Goal: Task Accomplishment & Management: Complete application form

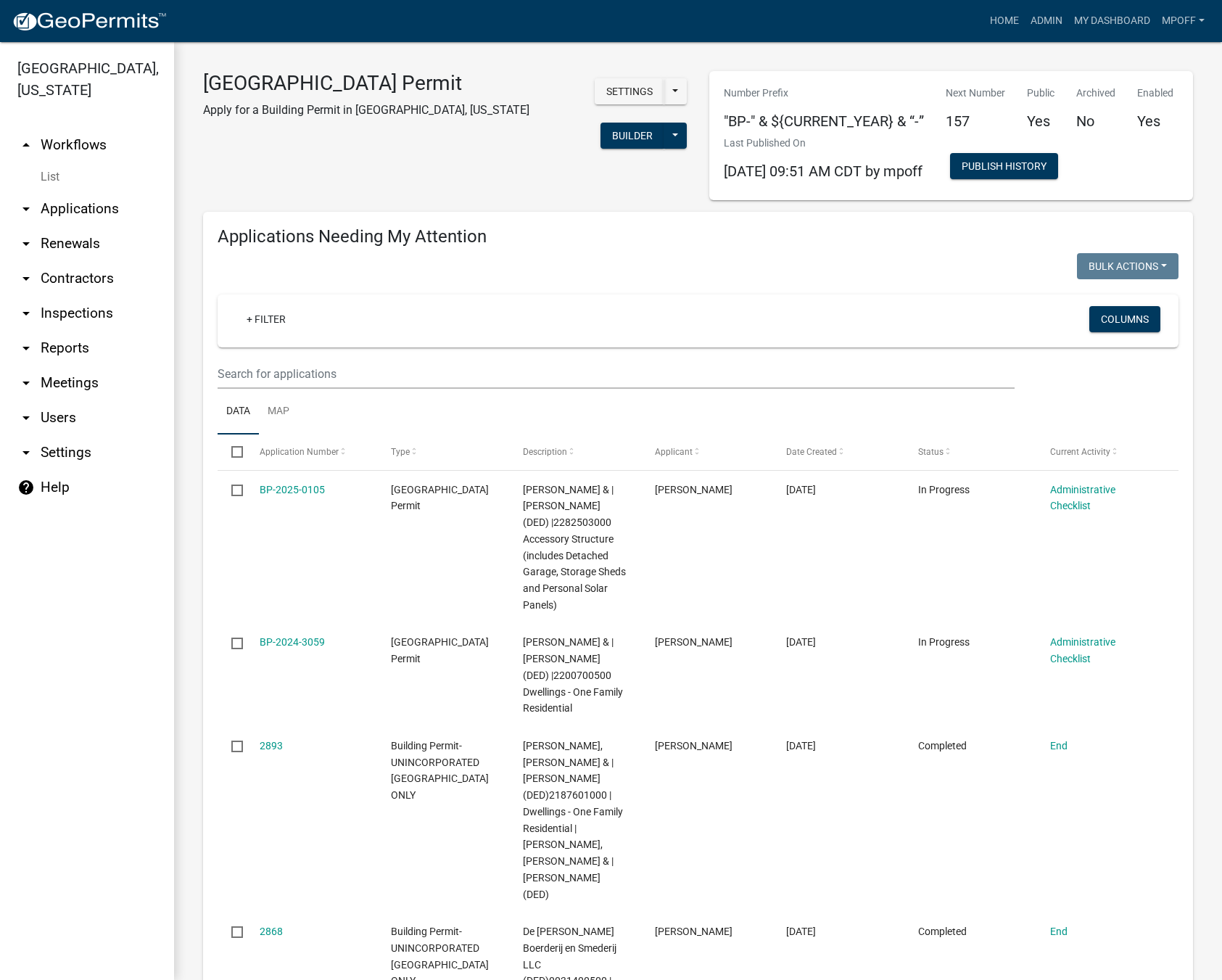
scroll to position [1595, 0]
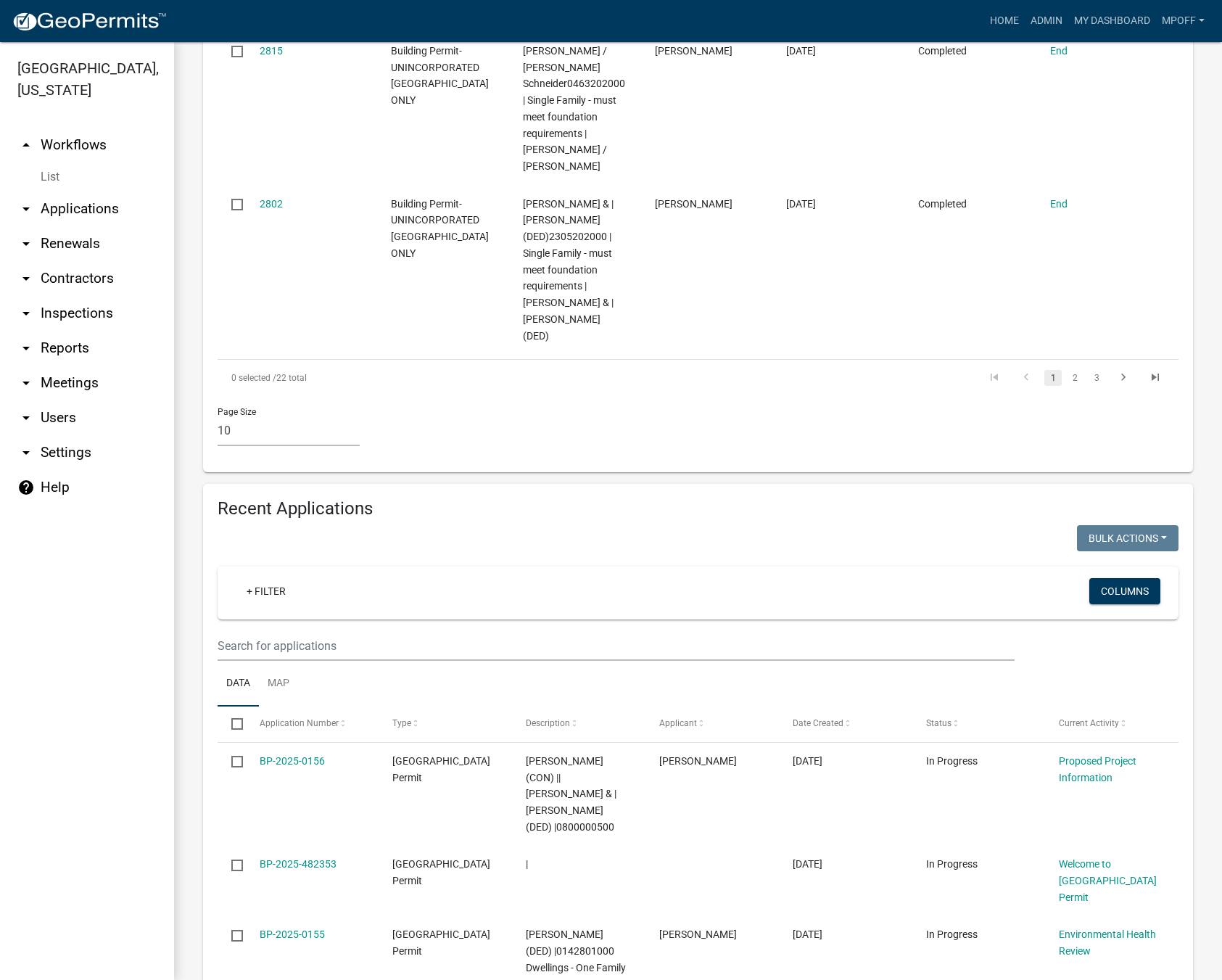
click at [52, 162] on link "List" at bounding box center [87, 177] width 174 height 29
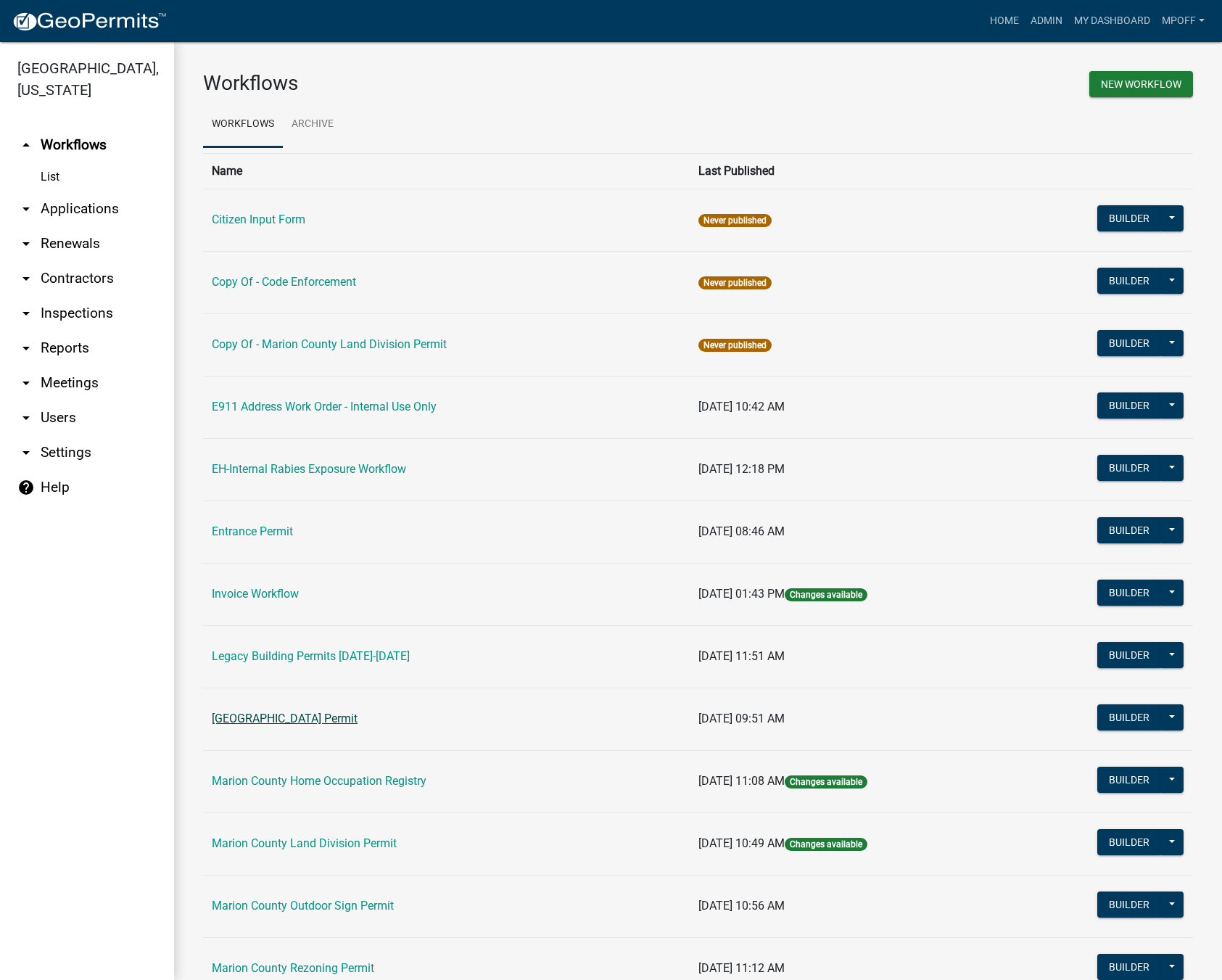
click at [304, 716] on link "[GEOGRAPHIC_DATA] Permit" at bounding box center [284, 718] width 145 height 13
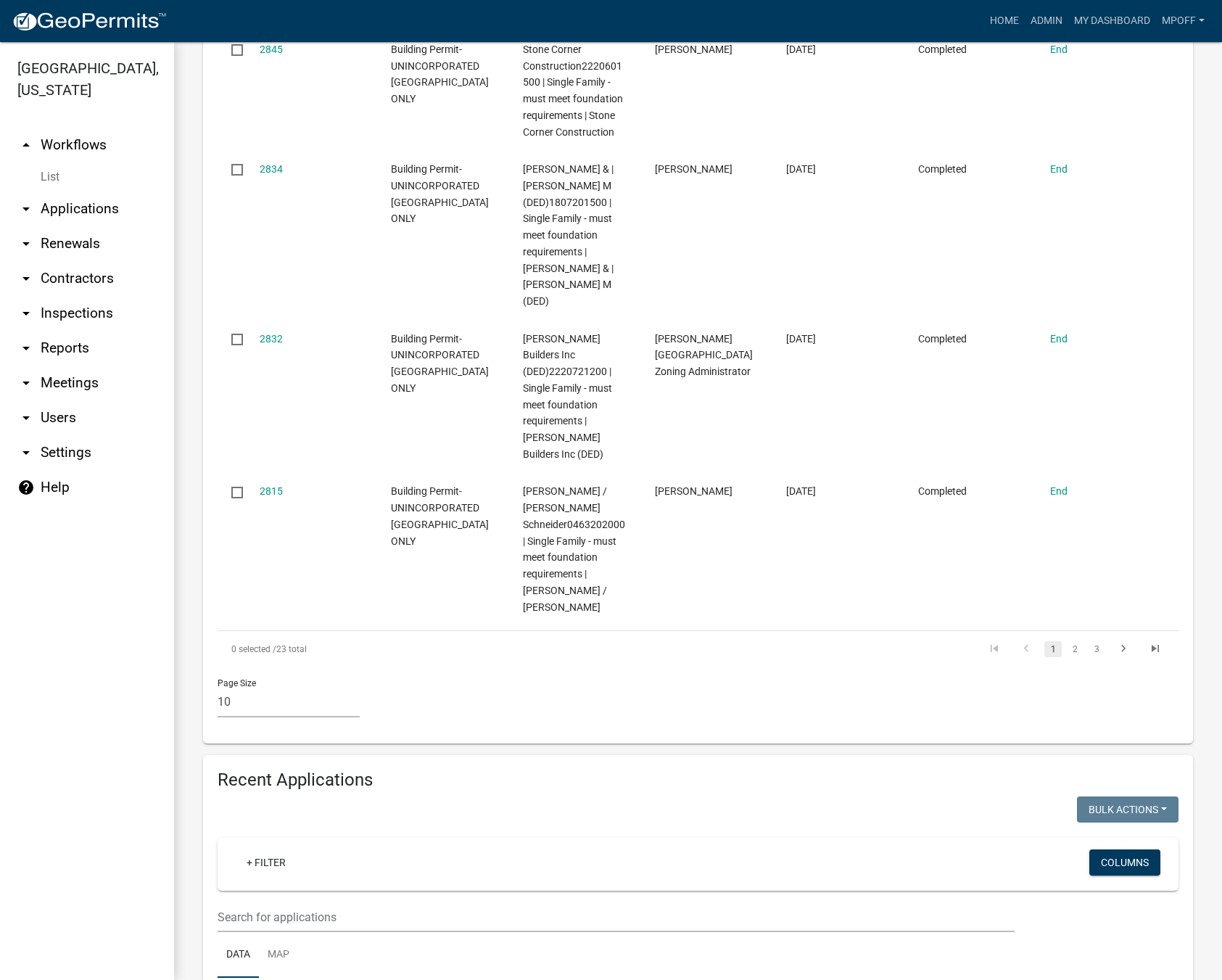
scroll to position [1523, 0]
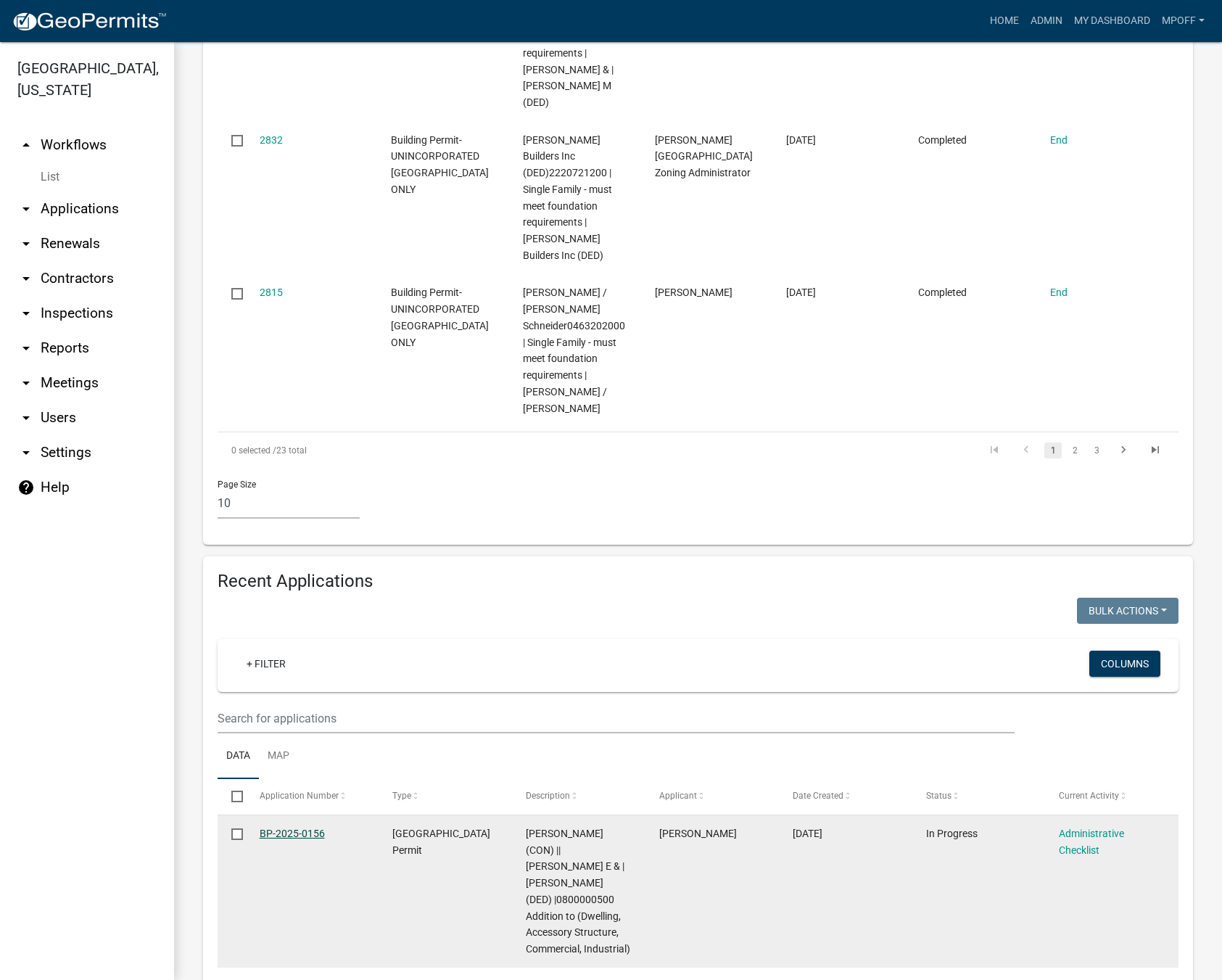
click at [298, 828] on link "BP-2025-0156" at bounding box center [292, 833] width 65 height 12
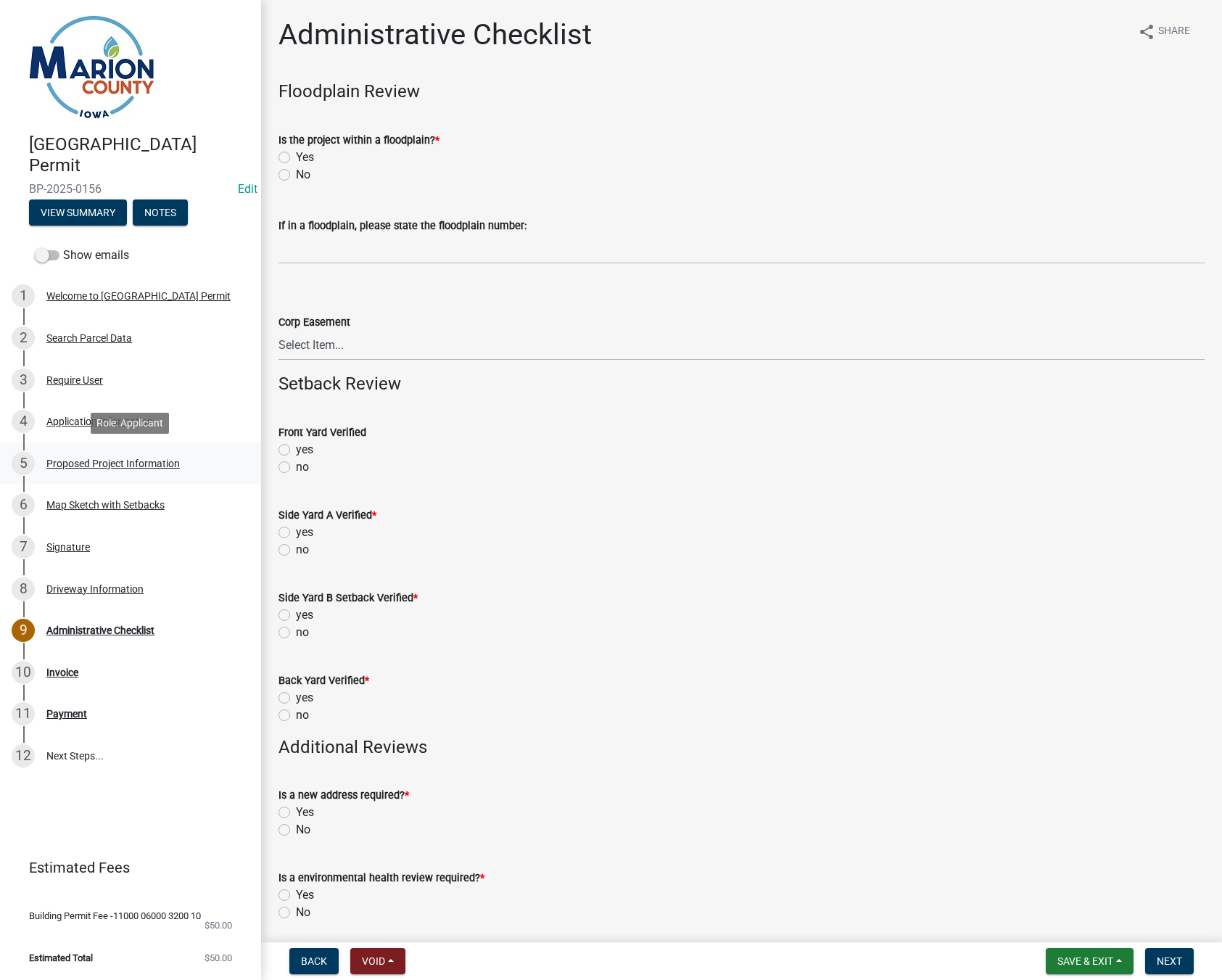
click at [107, 458] on div "Proposed Project Information" at bounding box center [113, 463] width 134 height 10
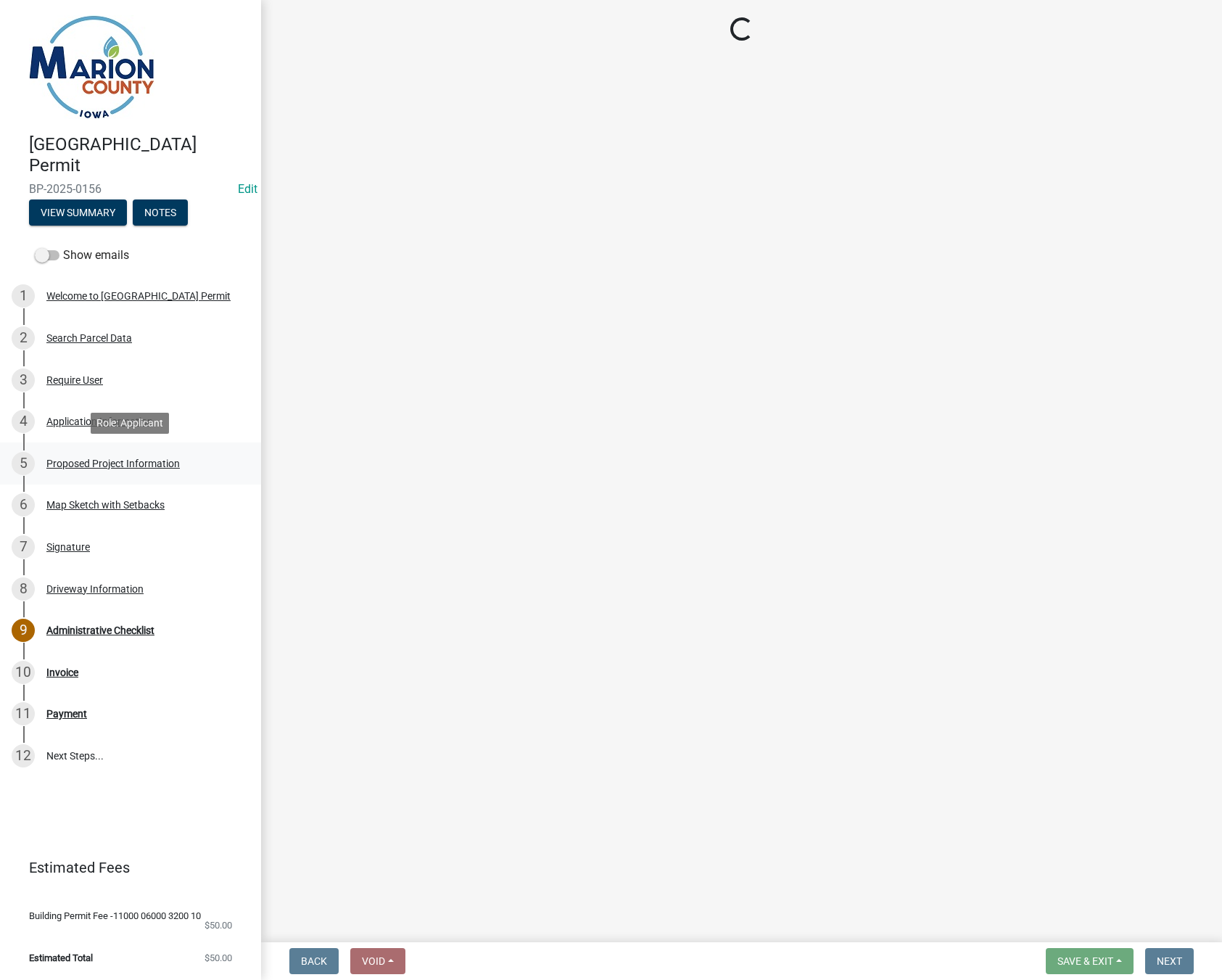
select select "2345ac37-7929-4014-941a-81c65e7ce3e9"
select select "7ee9b347-9d60-4880-bc15-13e3f262939b"
select select "065d24aa-3ada-417f-a972-92ea53cc0ddb"
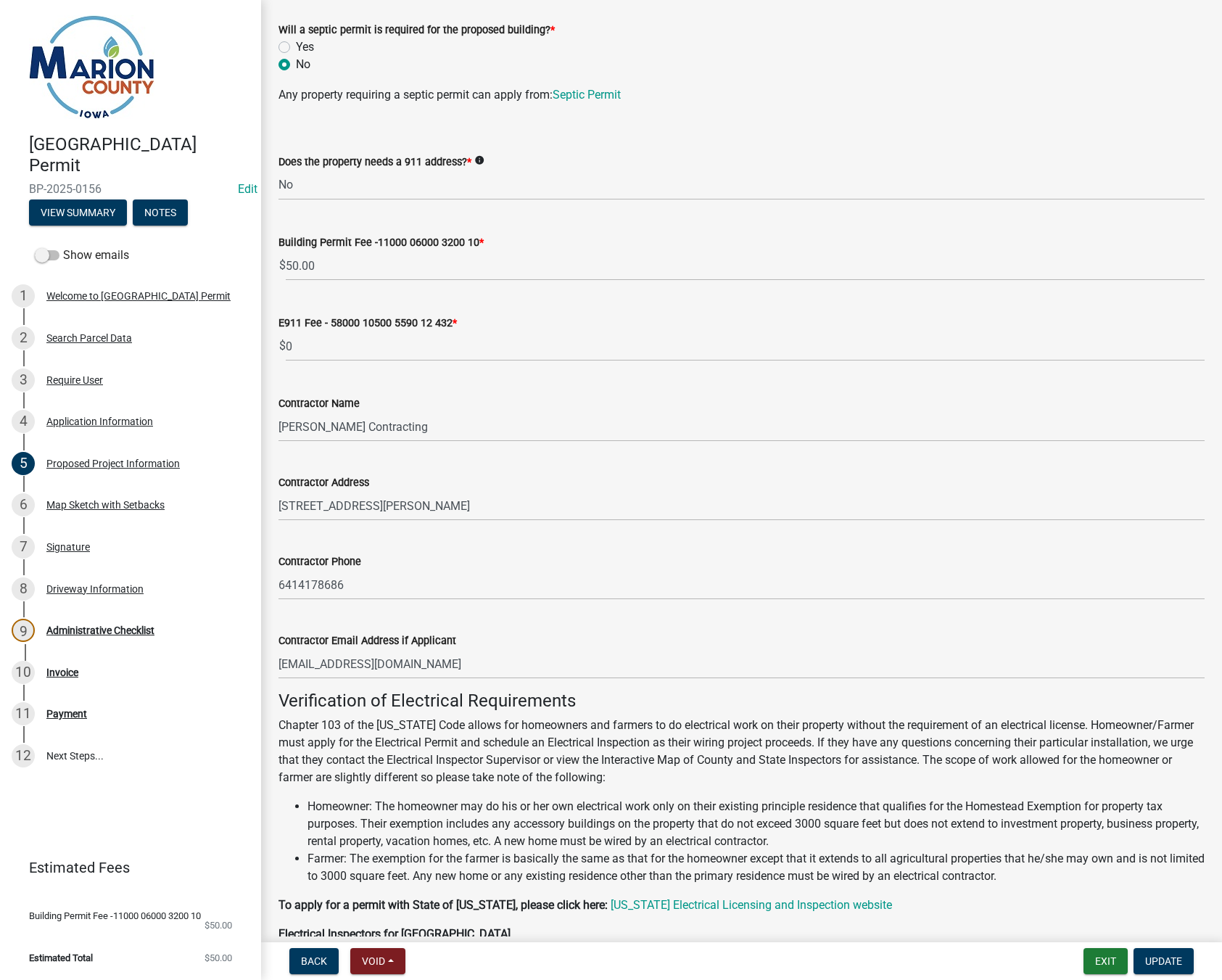
scroll to position [725, 0]
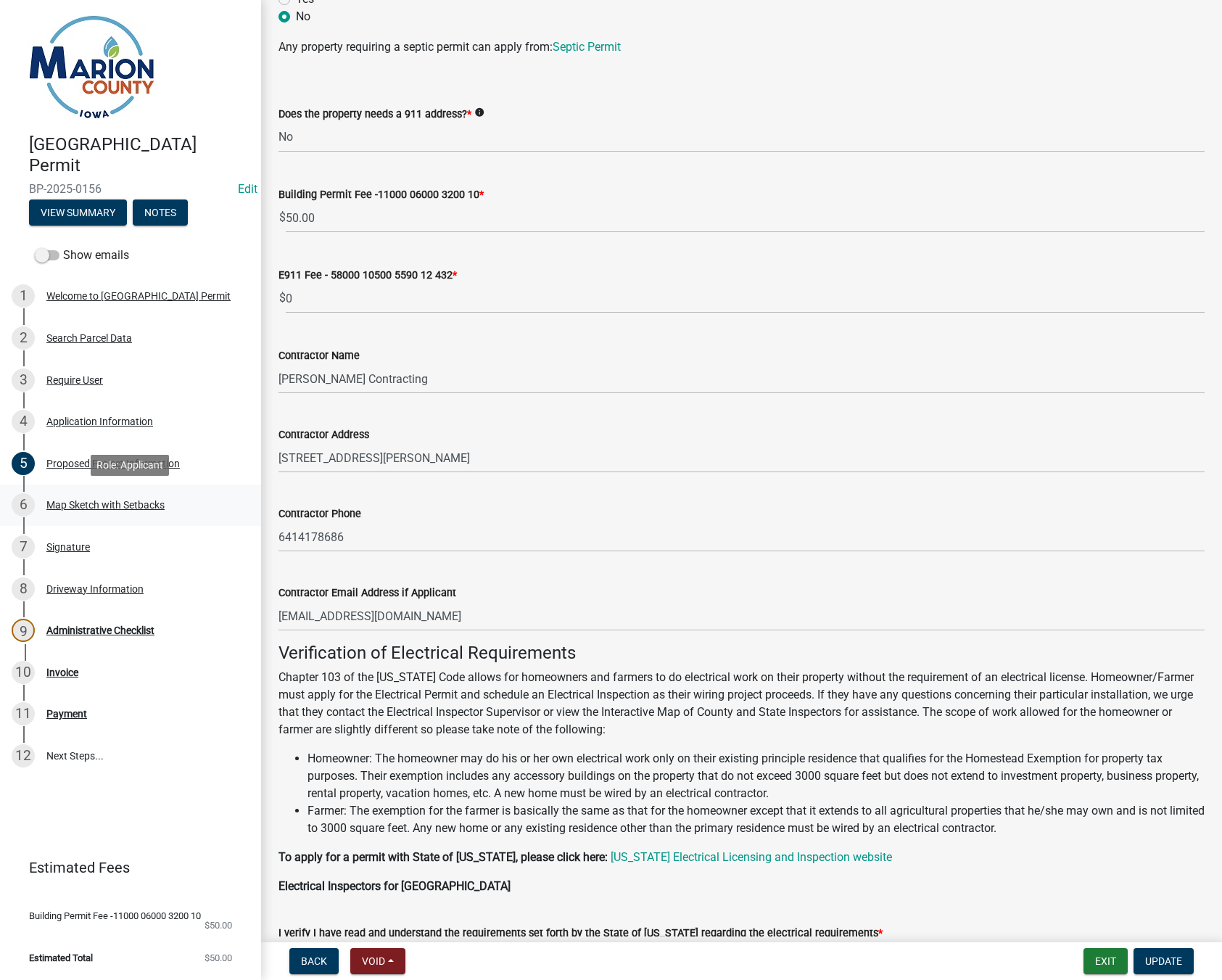
click at [62, 504] on div "Map Sketch with Setbacks" at bounding box center [105, 504] width 119 height 10
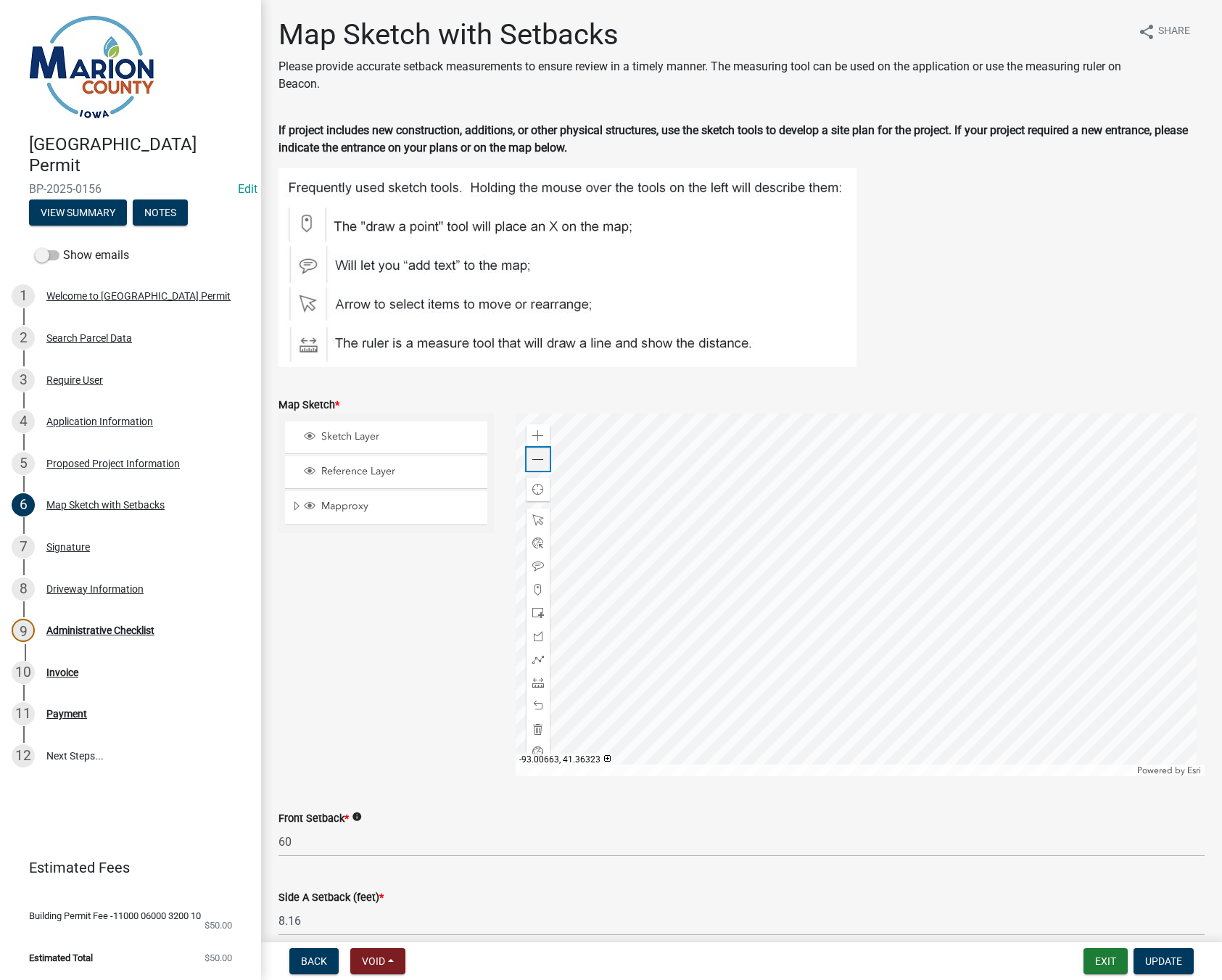
click at [536, 457] on span at bounding box center [538, 459] width 12 height 12
click at [535, 459] on span at bounding box center [538, 459] width 12 height 12
click at [542, 459] on div "Zoom out" at bounding box center [538, 459] width 23 height 23
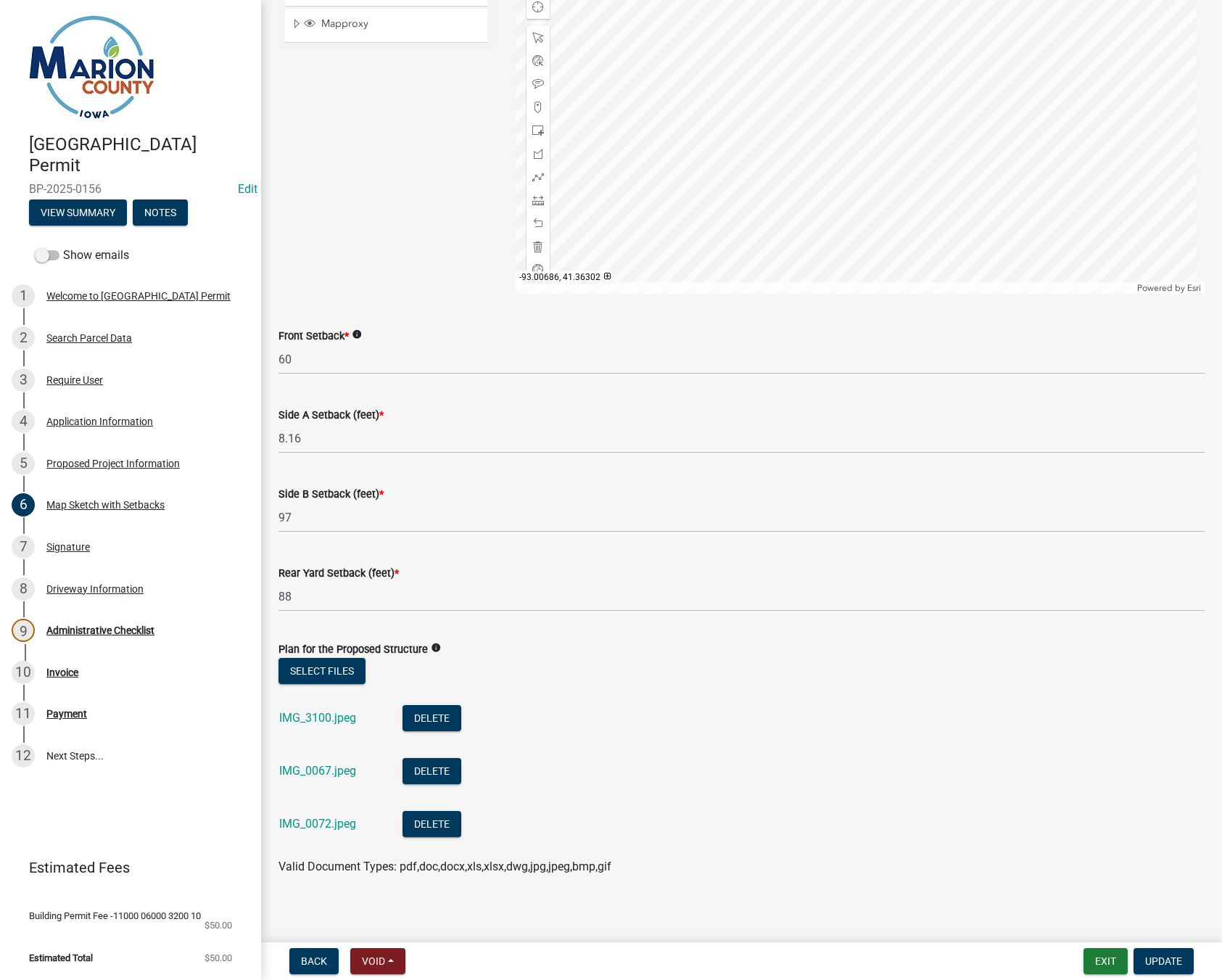
scroll to position [491, 0]
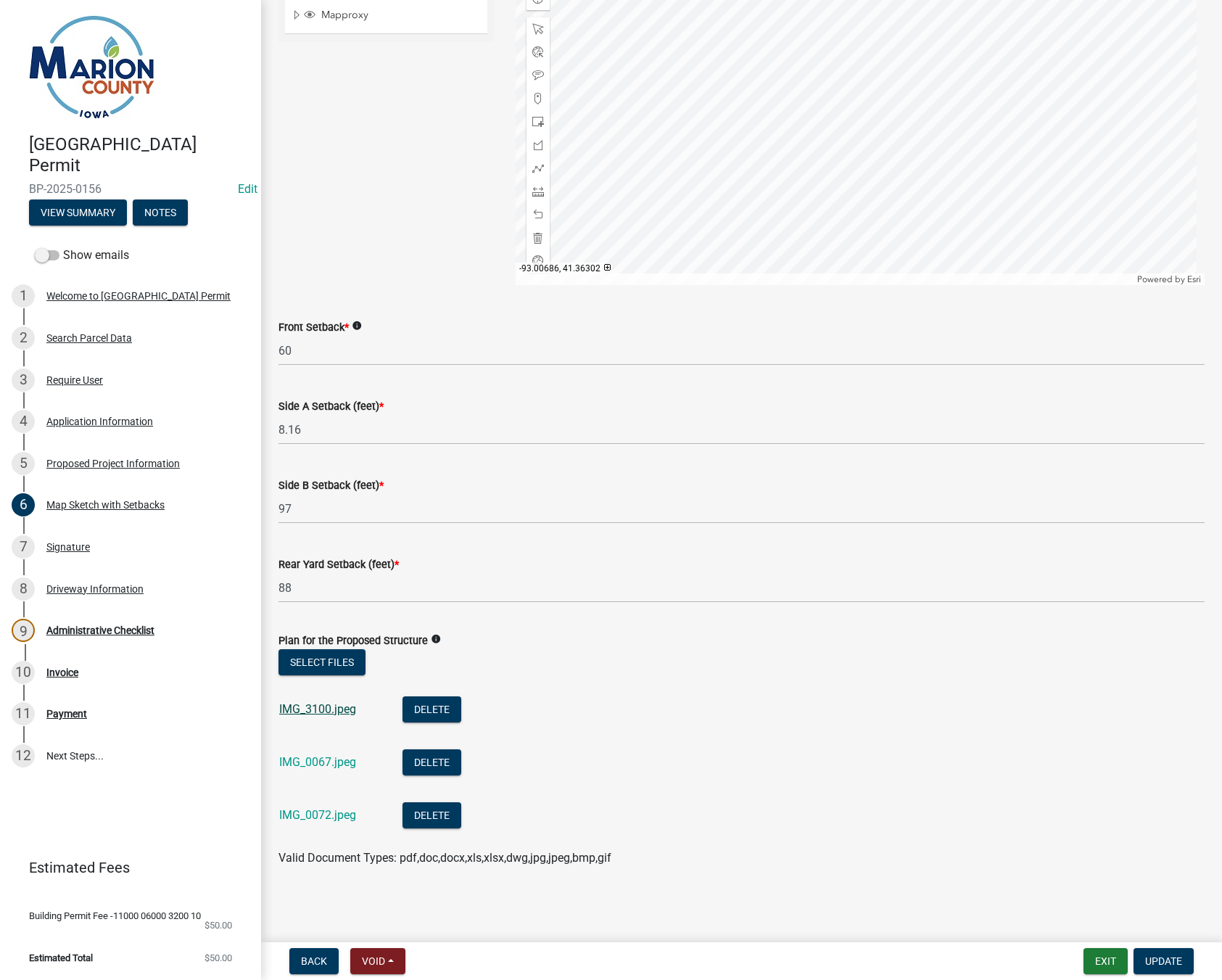
click at [309, 704] on link "IMG_3100.jpeg" at bounding box center [318, 708] width 77 height 13
click at [318, 762] on link "IMG_0067.jpeg" at bounding box center [318, 762] width 77 height 13
click at [305, 814] on link "IMG_0072.jpeg" at bounding box center [318, 814] width 77 height 13
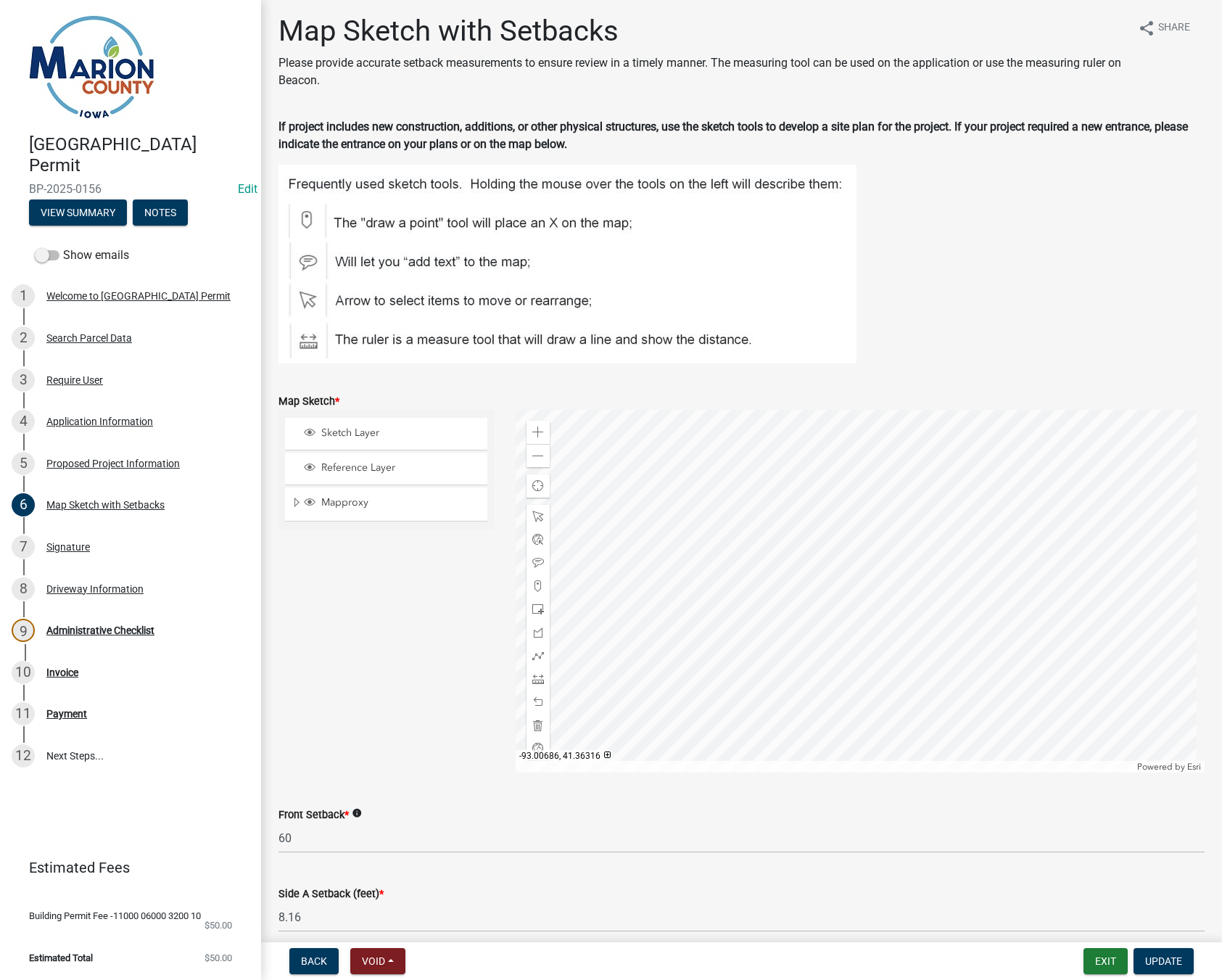
scroll to position [0, 0]
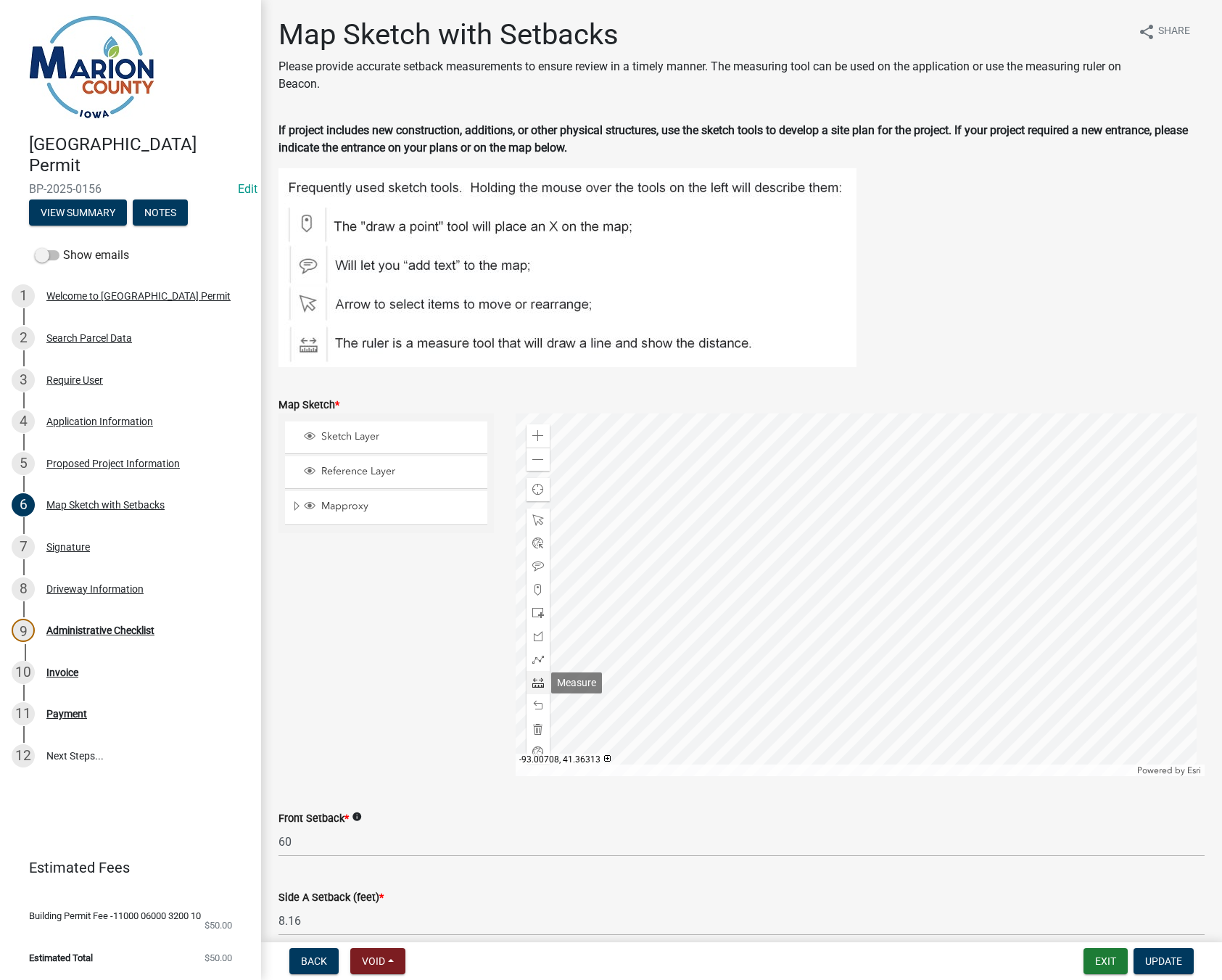
click at [536, 681] on span at bounding box center [538, 682] width 12 height 12
click at [817, 644] on div at bounding box center [860, 595] width 689 height 363
click at [872, 644] on div at bounding box center [860, 595] width 689 height 363
click at [872, 587] on div at bounding box center [860, 595] width 689 height 363
click at [816, 588] on div at bounding box center [860, 595] width 689 height 363
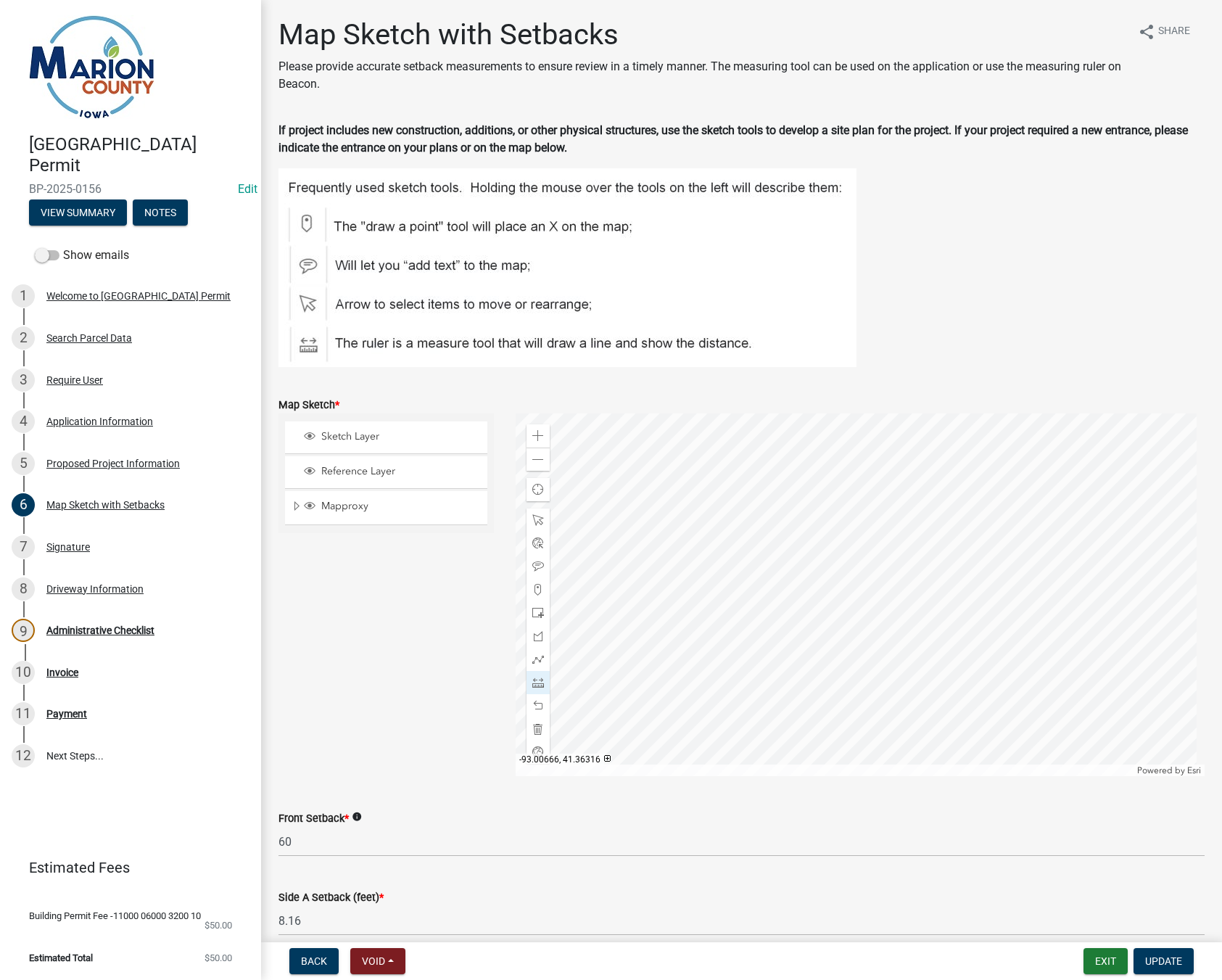
click at [816, 646] on div at bounding box center [860, 595] width 689 height 363
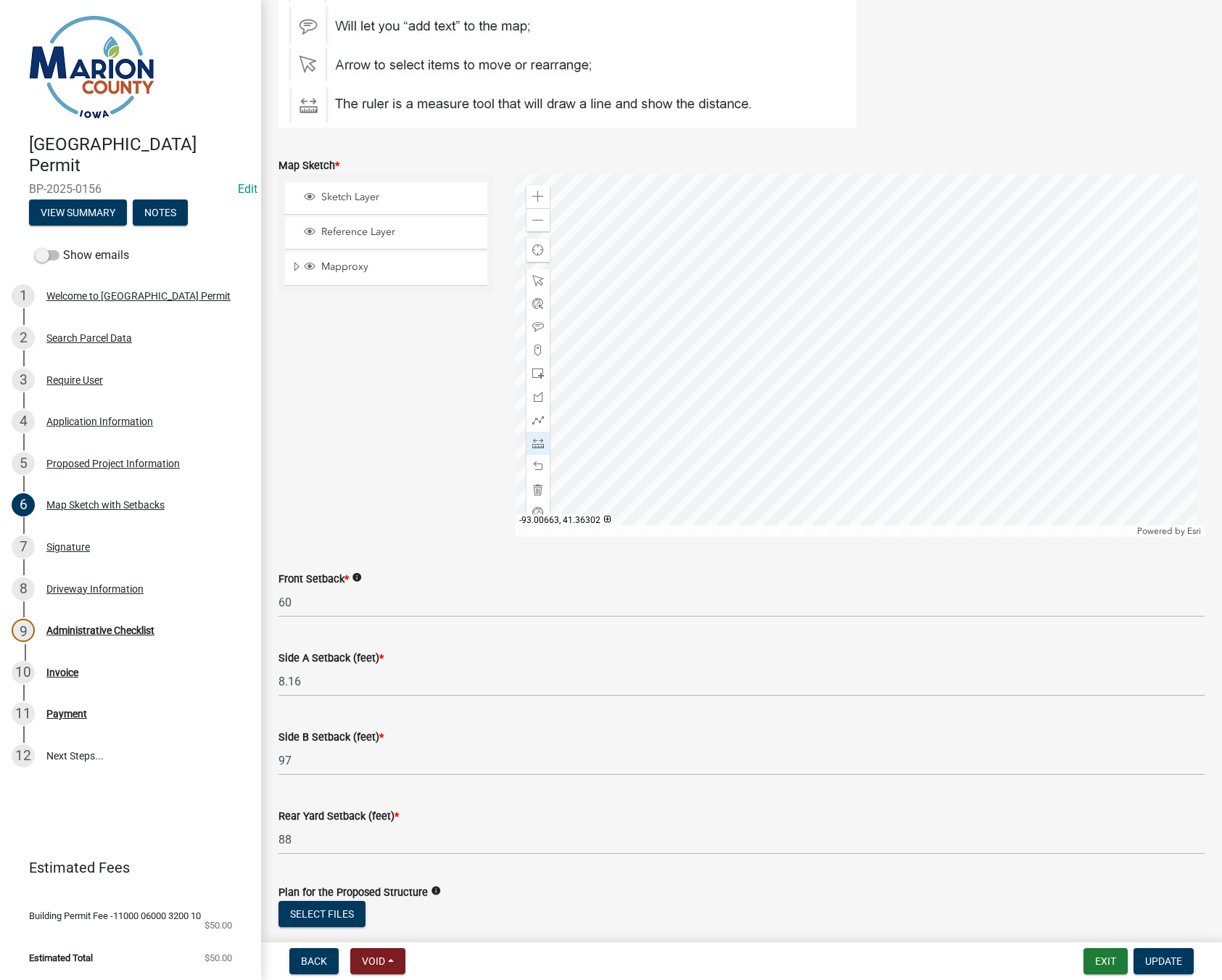
scroll to position [363, 0]
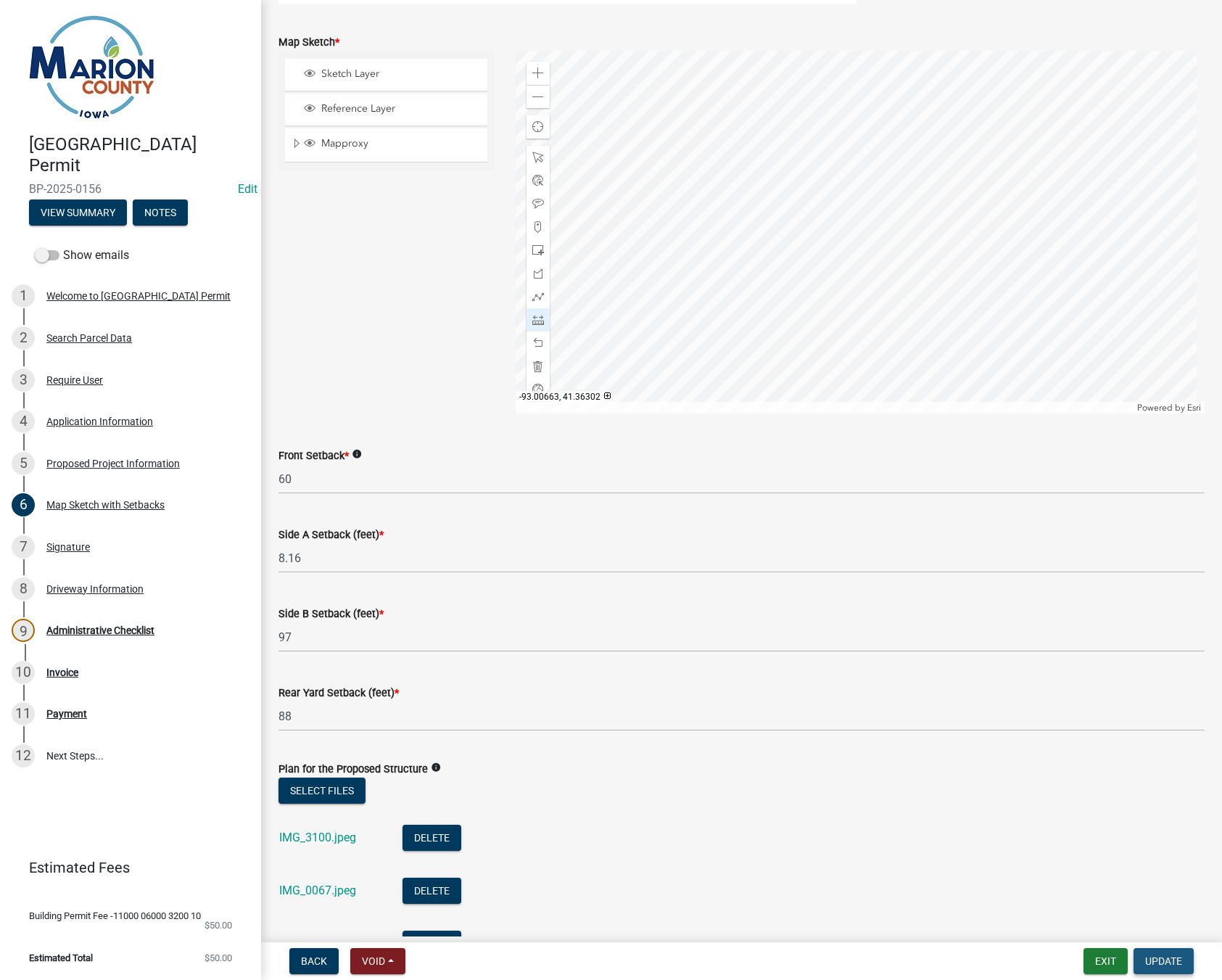
click at [1177, 963] on span "Update" at bounding box center [1163, 960] width 37 height 12
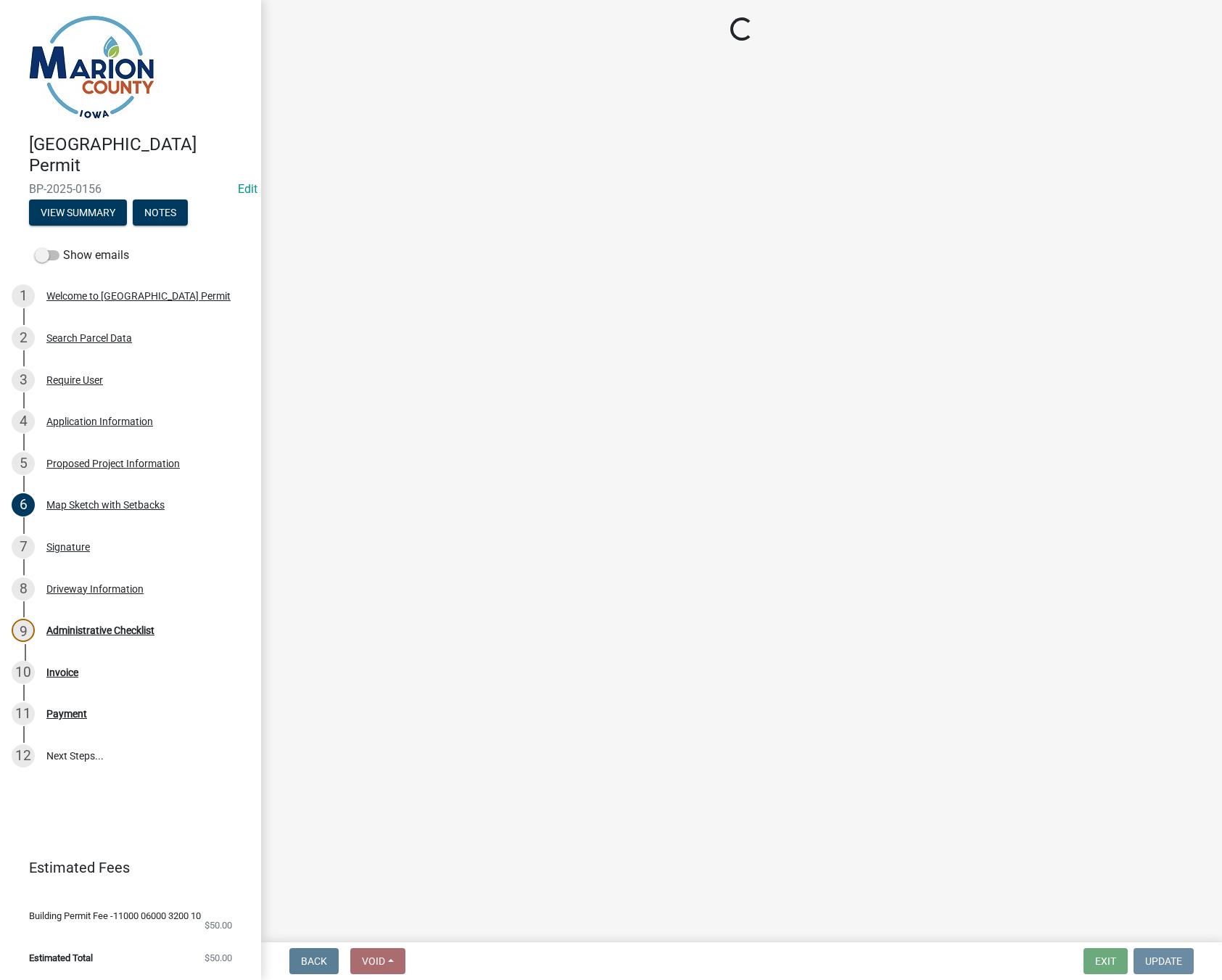
scroll to position [0, 0]
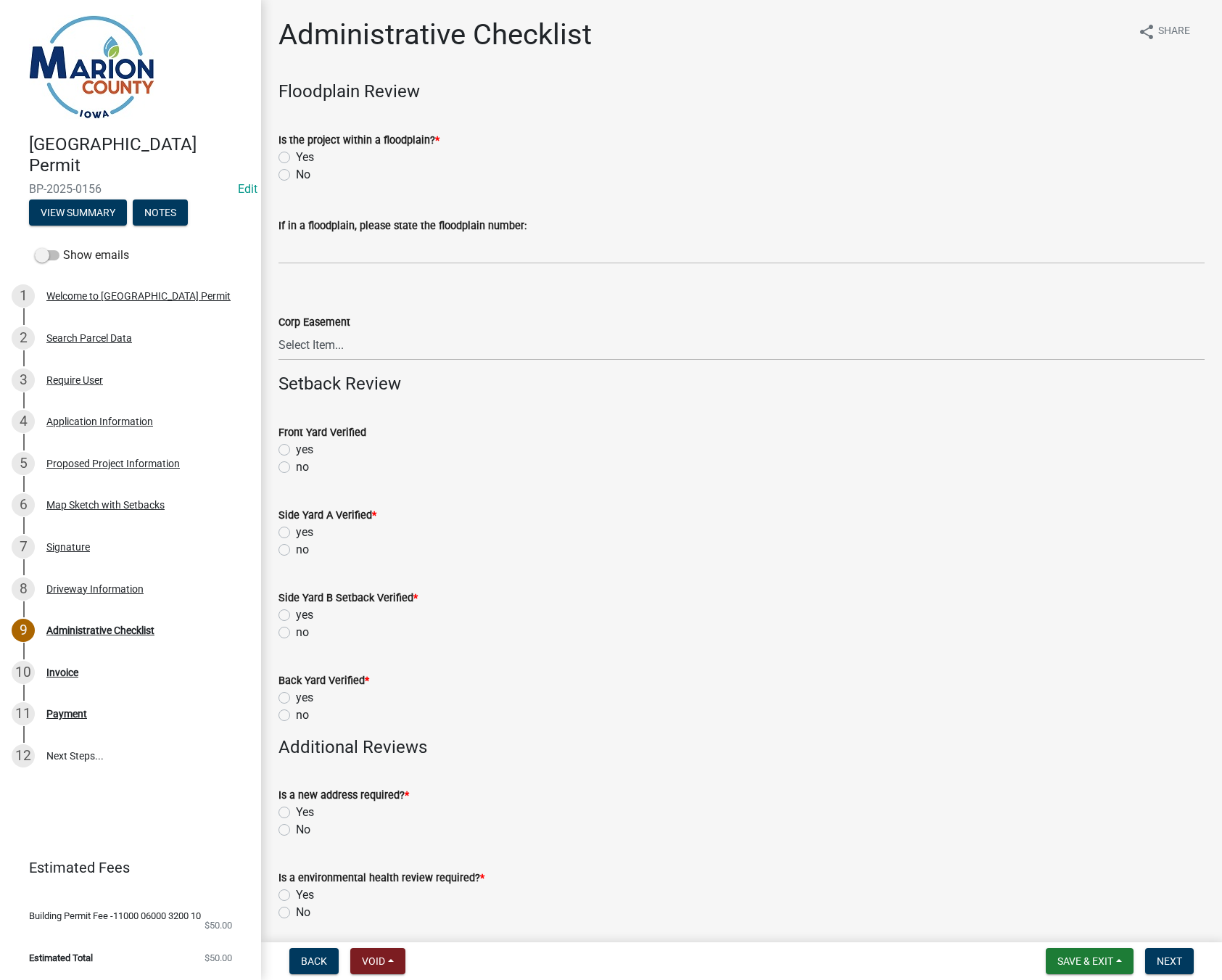
click at [296, 176] on label "No" at bounding box center [303, 175] width 14 height 18
click at [296, 176] on input "No" at bounding box center [301, 170] width 10 height 10
radio input "true"
click at [296, 461] on label "no" at bounding box center [302, 467] width 13 height 18
click at [296, 461] on input "no" at bounding box center [301, 463] width 10 height 10
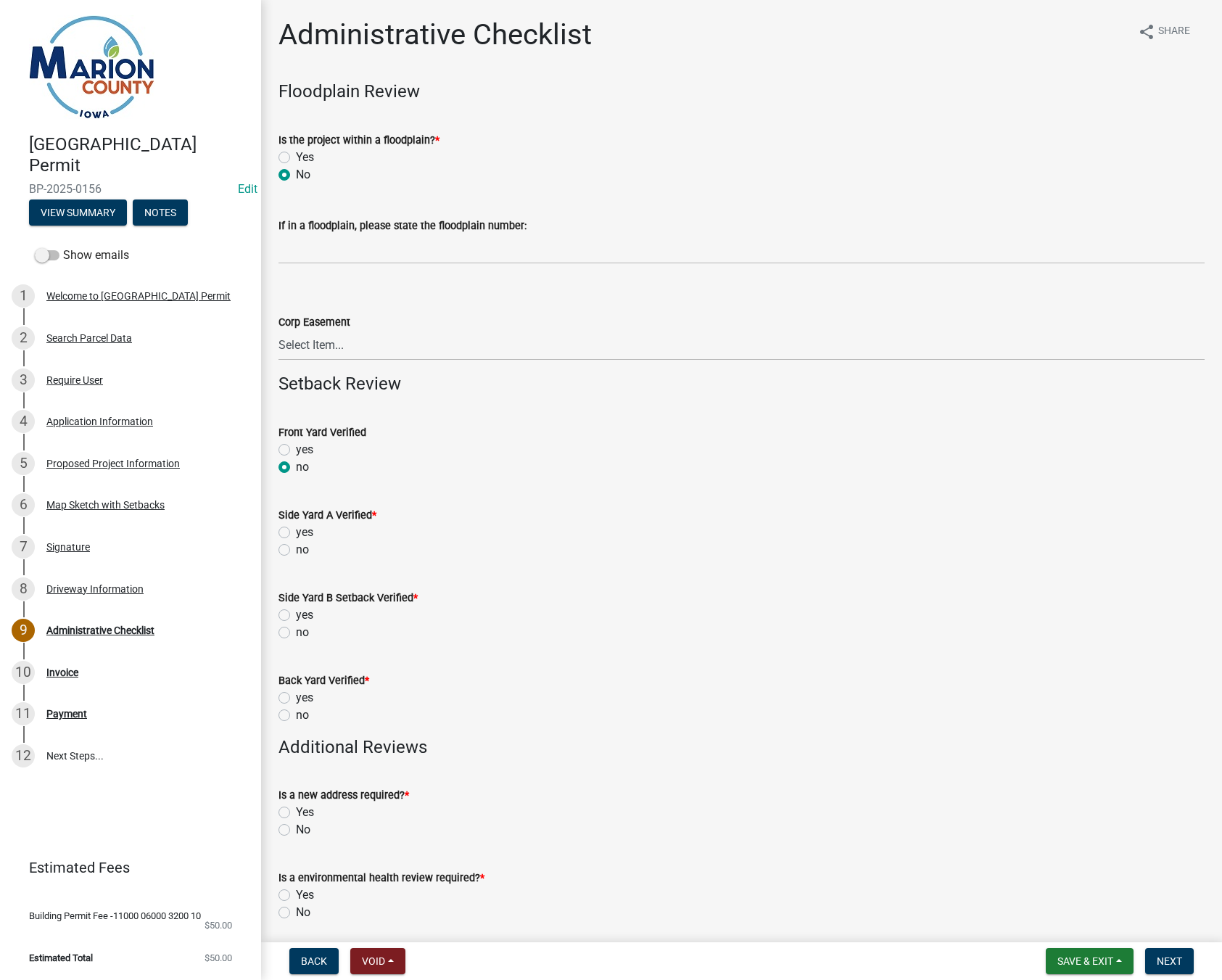
radio input "true"
click at [296, 550] on label "no" at bounding box center [302, 550] width 13 height 18
click at [296, 550] on input "no" at bounding box center [301, 546] width 10 height 10
radio input "true"
click at [296, 636] on label "no" at bounding box center [302, 632] width 13 height 18
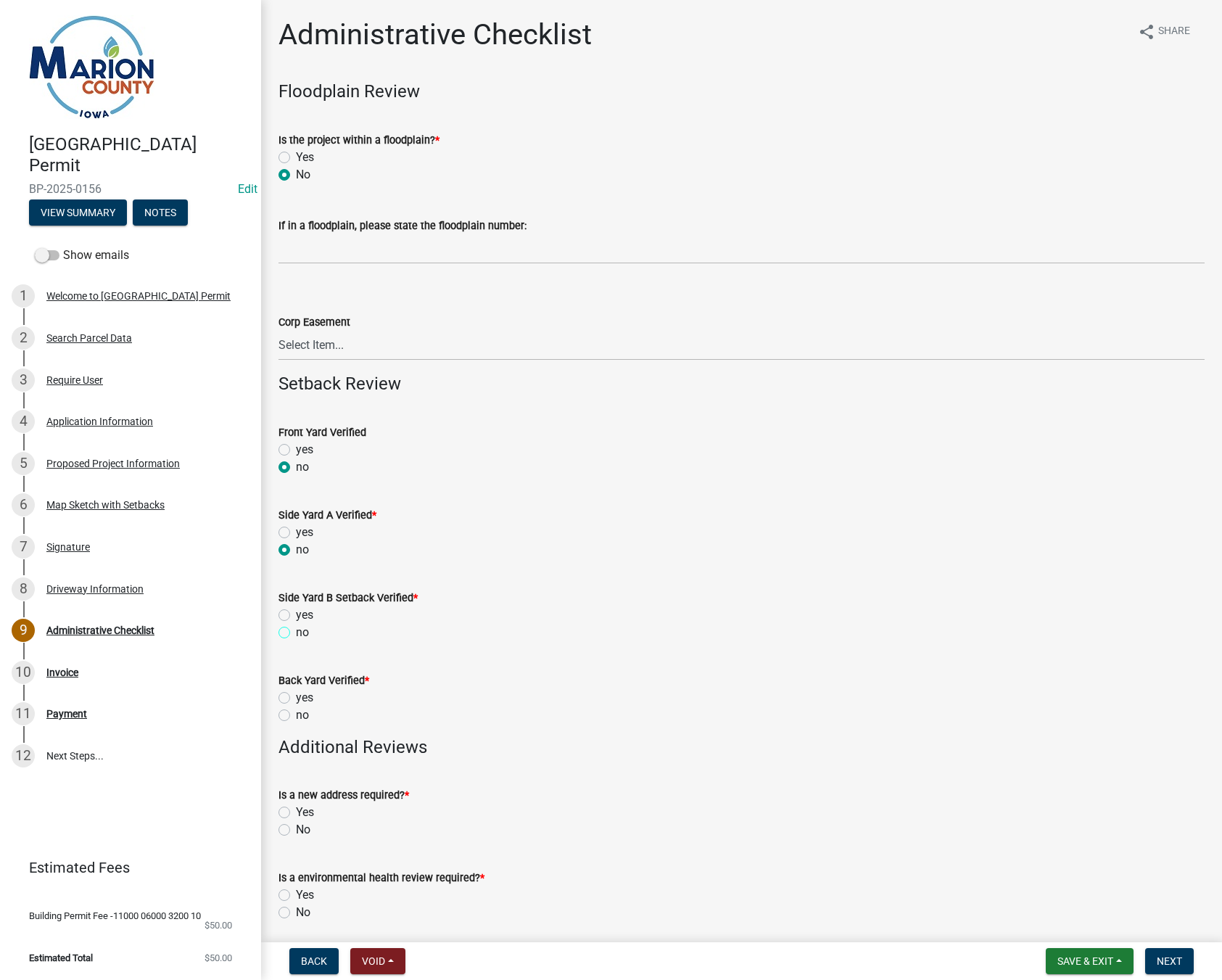
click at [296, 633] on input "no" at bounding box center [301, 628] width 10 height 10
radio input "true"
click at [296, 712] on label "no" at bounding box center [302, 715] width 13 height 18
click at [296, 712] on input "no" at bounding box center [301, 711] width 10 height 10
radio input "true"
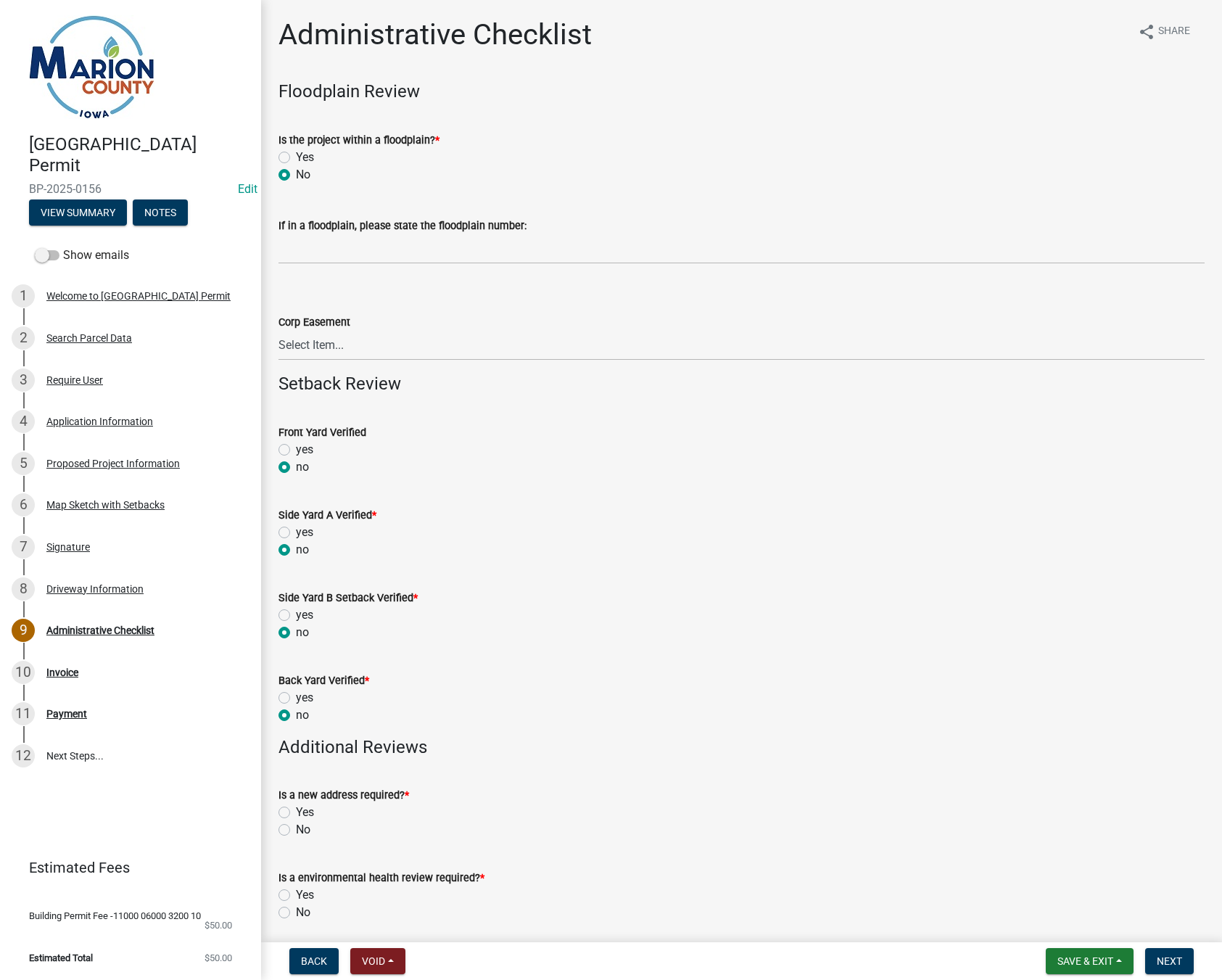
click at [296, 829] on label "No" at bounding box center [303, 830] width 14 height 18
click at [296, 829] on input "No" at bounding box center [301, 826] width 10 height 10
radio input "true"
click at [296, 911] on label "No" at bounding box center [303, 912] width 14 height 18
click at [296, 911] on input "No" at bounding box center [301, 908] width 10 height 10
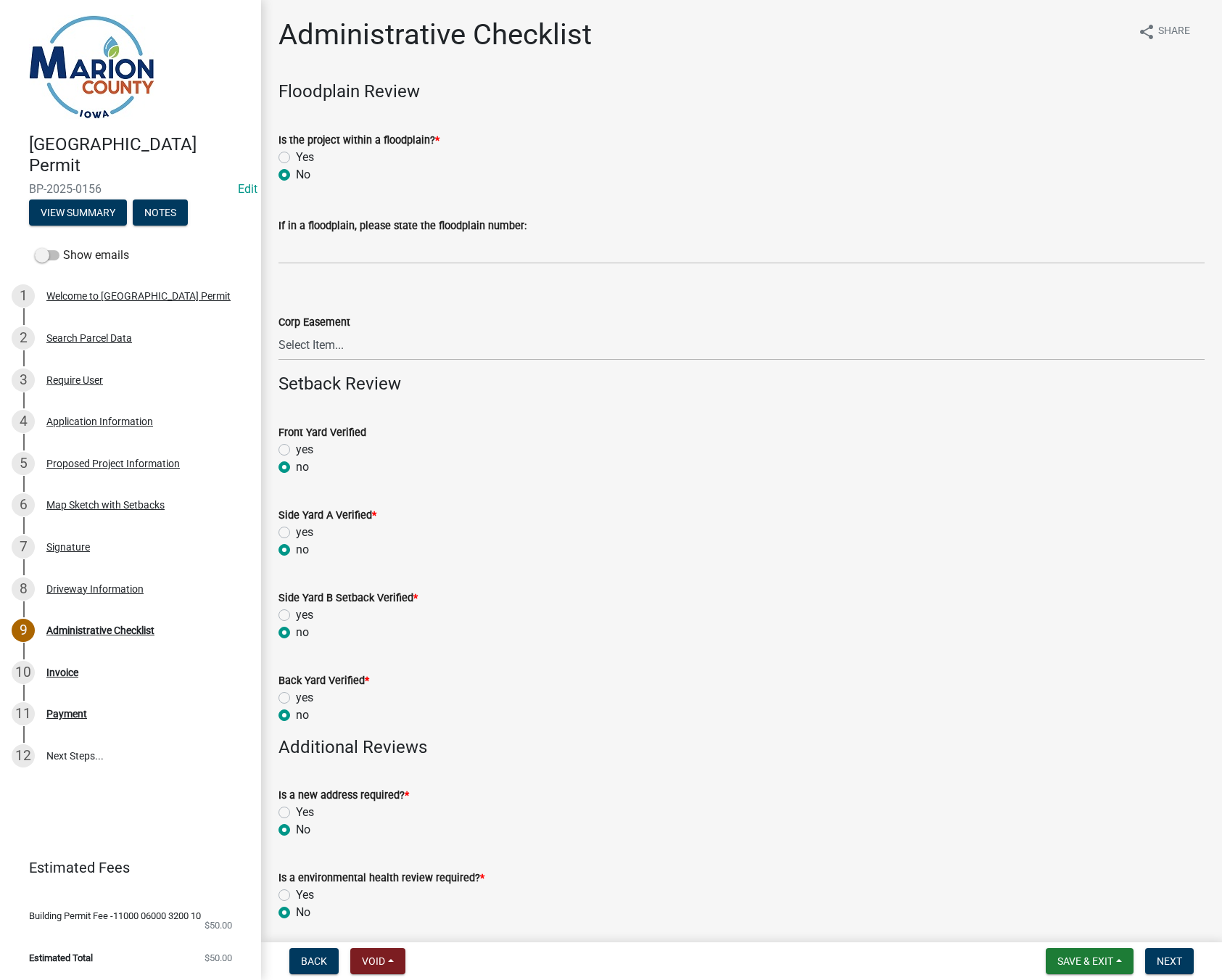
radio input "true"
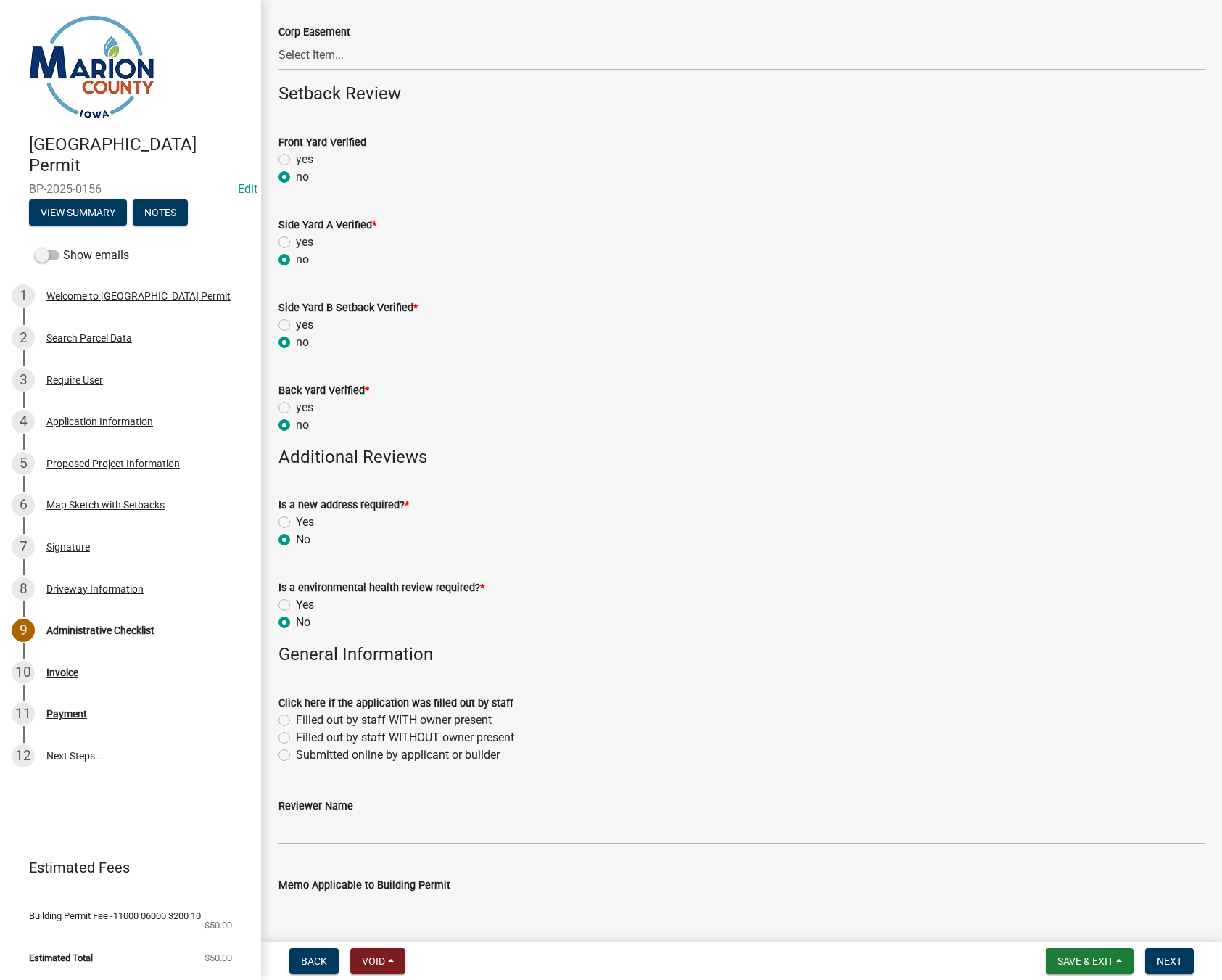
click at [296, 754] on label "Submitted online by applicant or builder" at bounding box center [398, 755] width 204 height 18
click at [296, 754] on input "Submitted online by applicant or builder" at bounding box center [301, 751] width 10 height 10
radio input "true"
click at [297, 829] on input "Reviewer Name" at bounding box center [741, 828] width 927 height 29
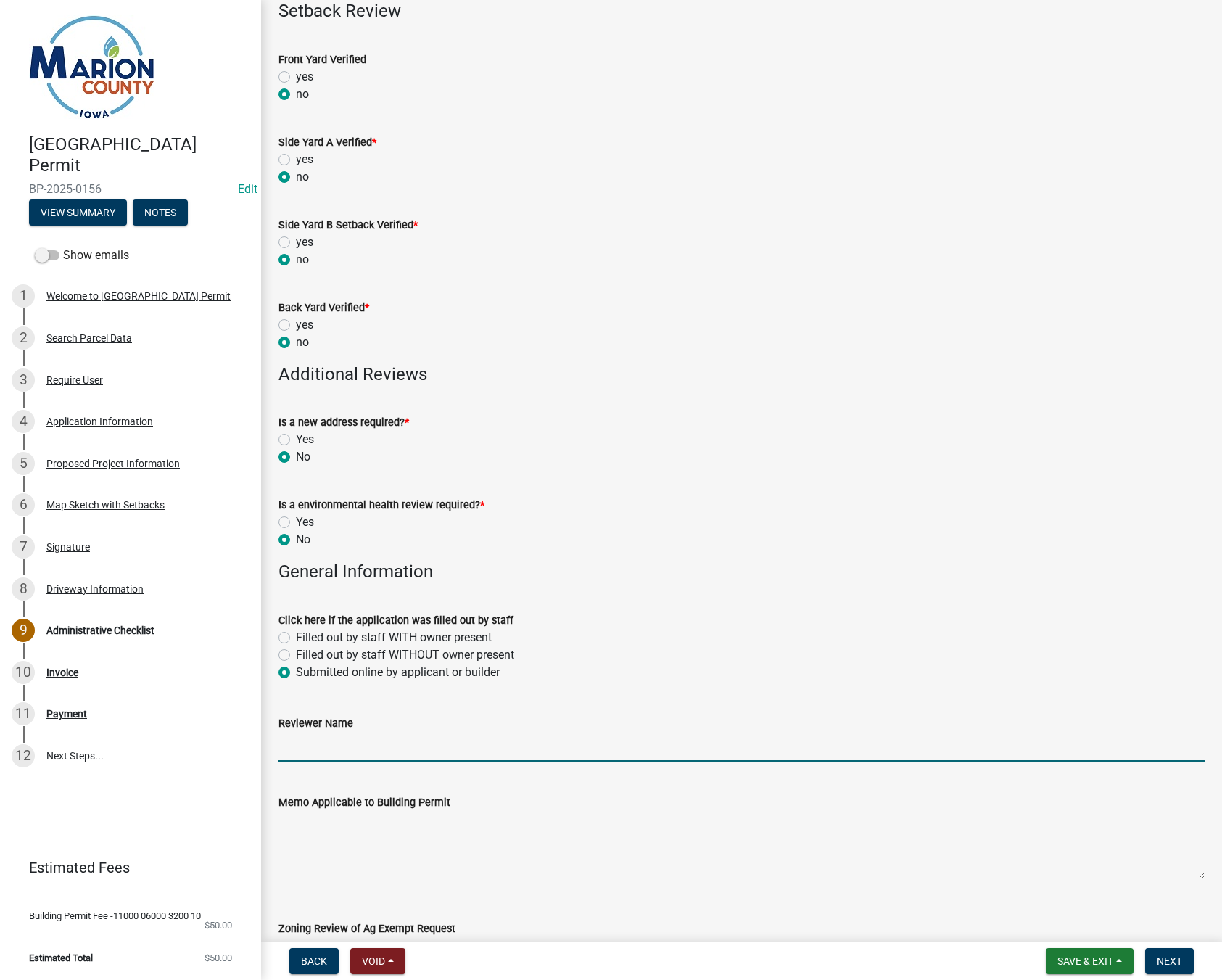
scroll to position [581, 0]
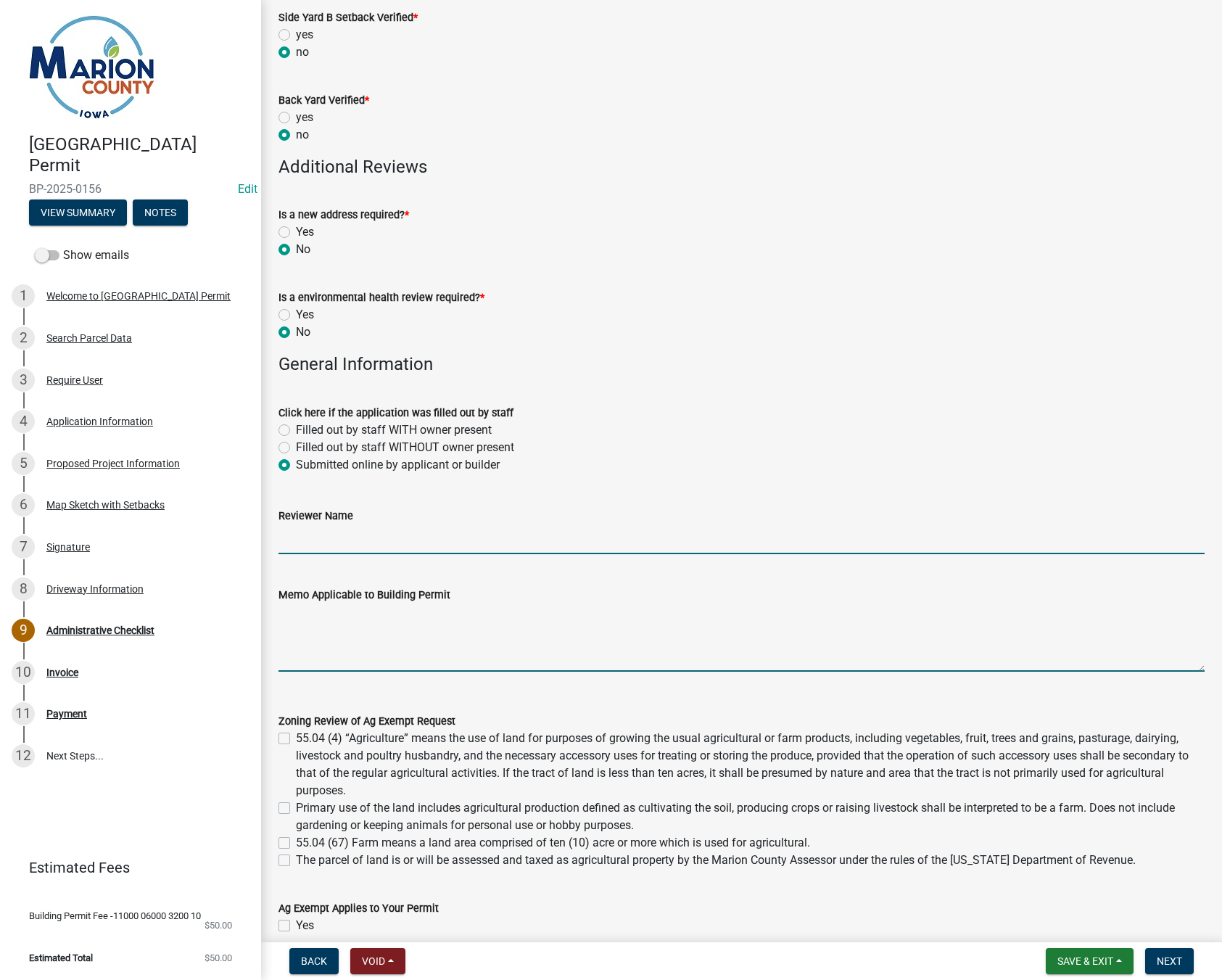
click at [306, 635] on textarea "Memo Applicable to Building Permit" at bounding box center [741, 638] width 927 height 68
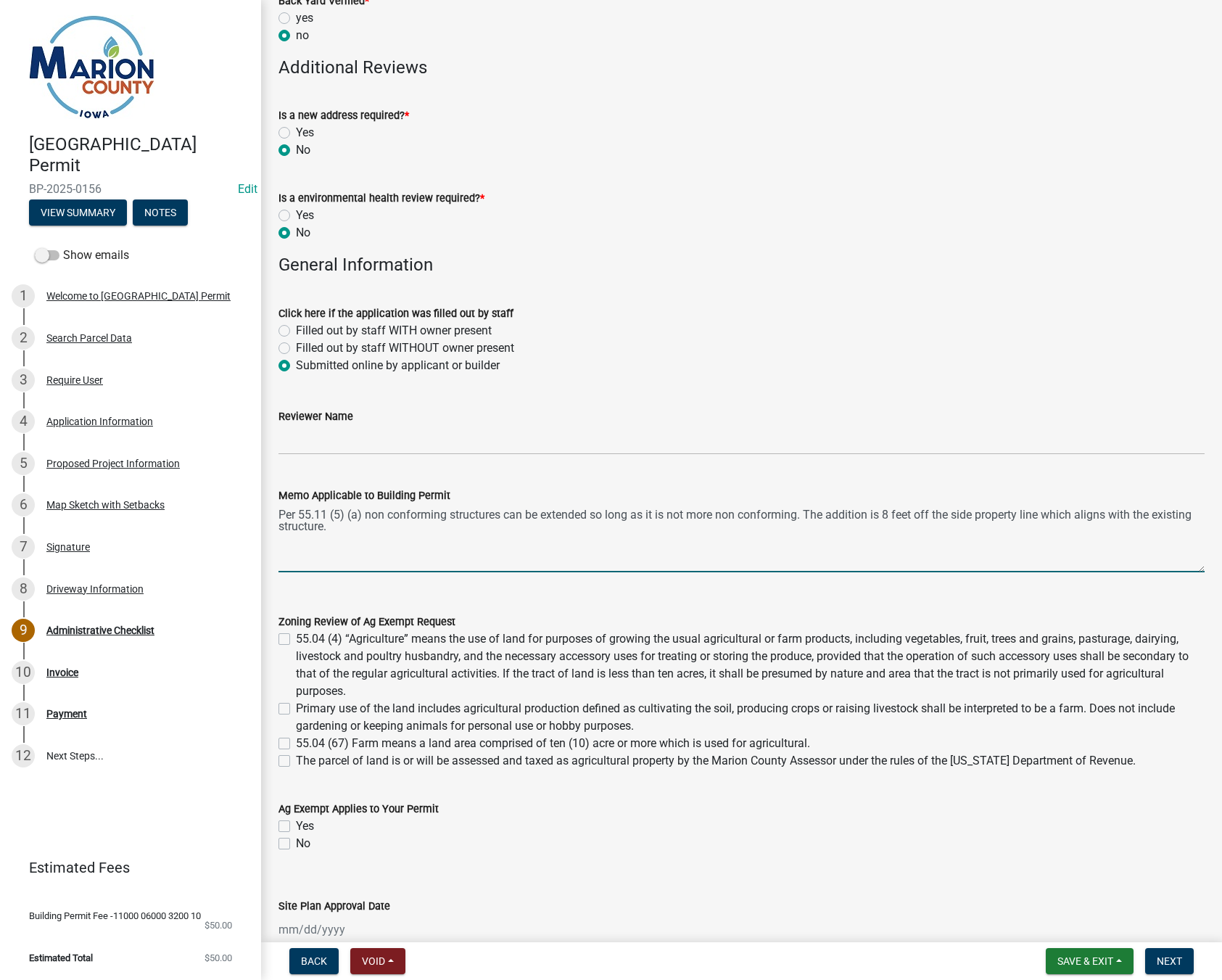
scroll to position [837, 0]
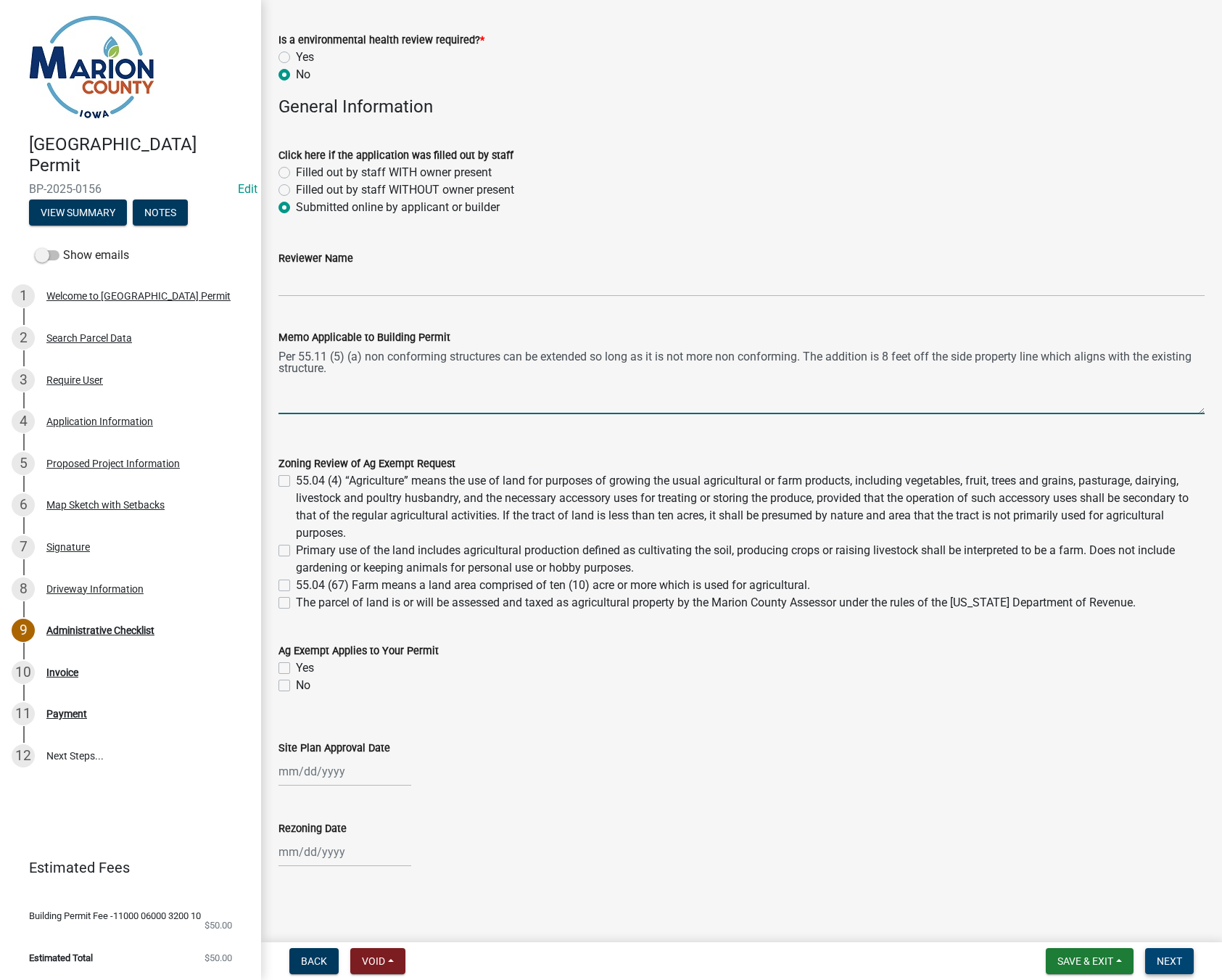
type textarea "Per 55.11 (5) (a) non conforming structures can be extended so long as it is no…"
click at [1179, 964] on span "Next" at bounding box center [1169, 960] width 25 height 12
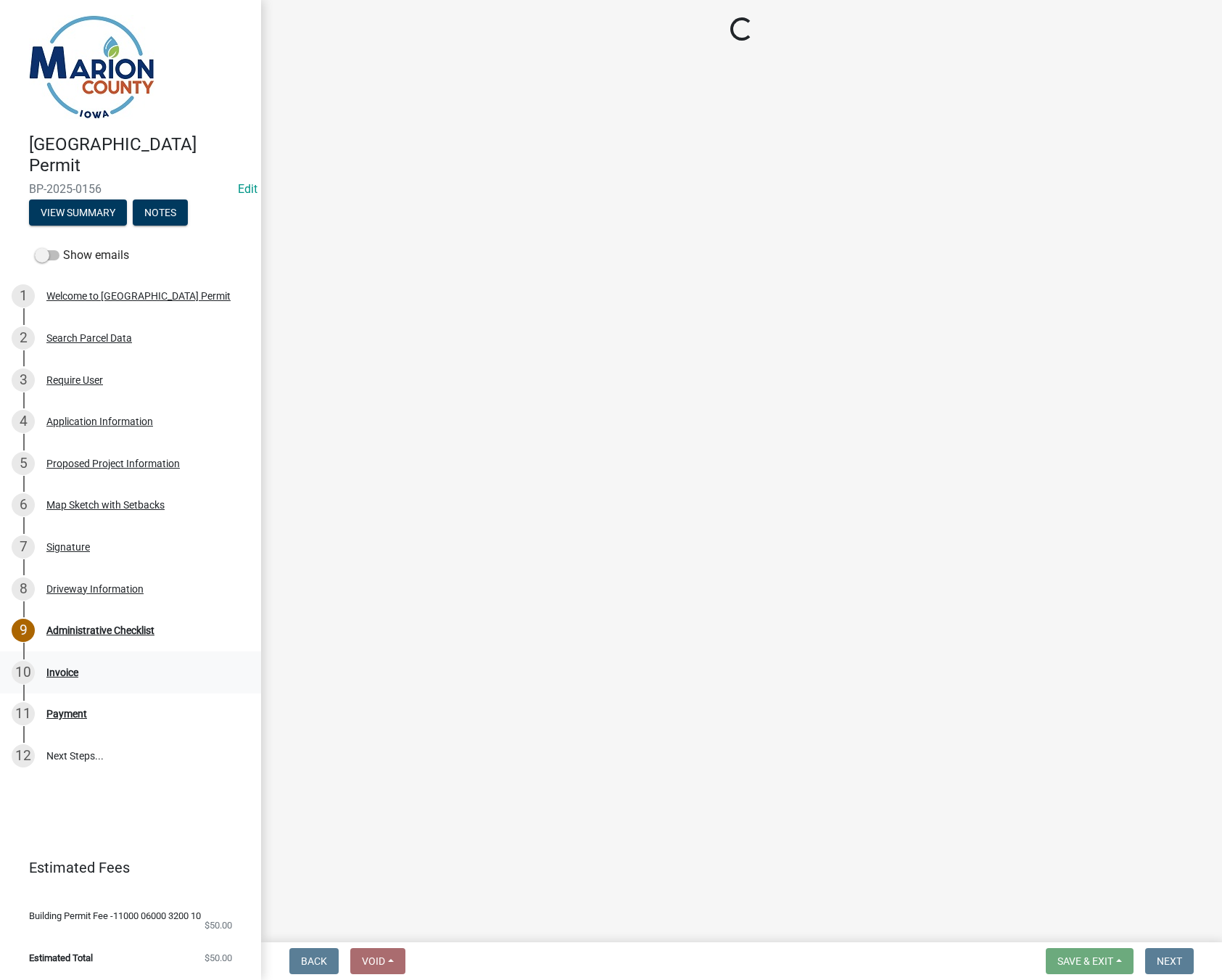
select select "3: 3"
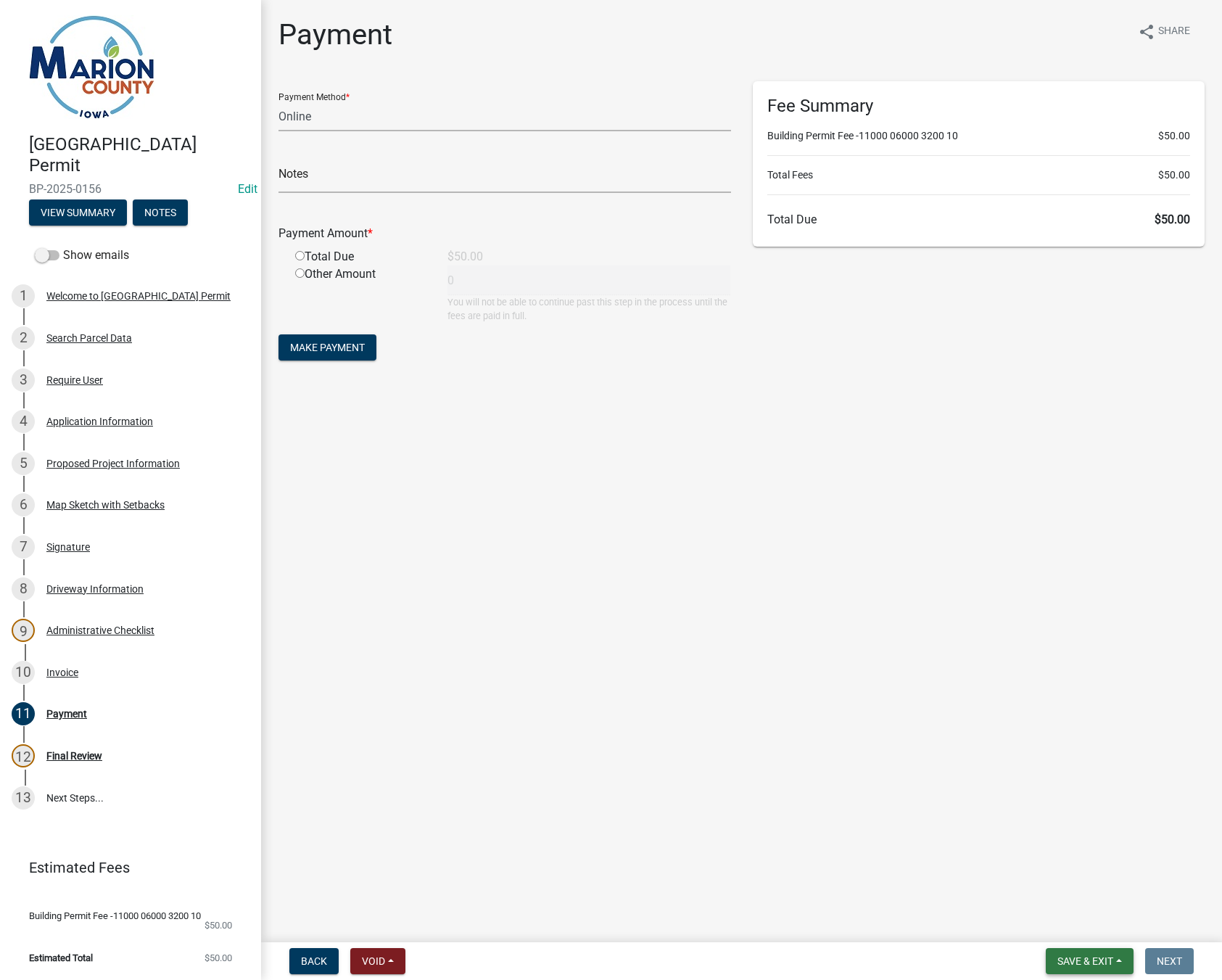
click at [1106, 959] on span "Save & Exit" at bounding box center [1086, 960] width 56 height 12
click at [1073, 926] on button "Save & Exit" at bounding box center [1076, 923] width 116 height 35
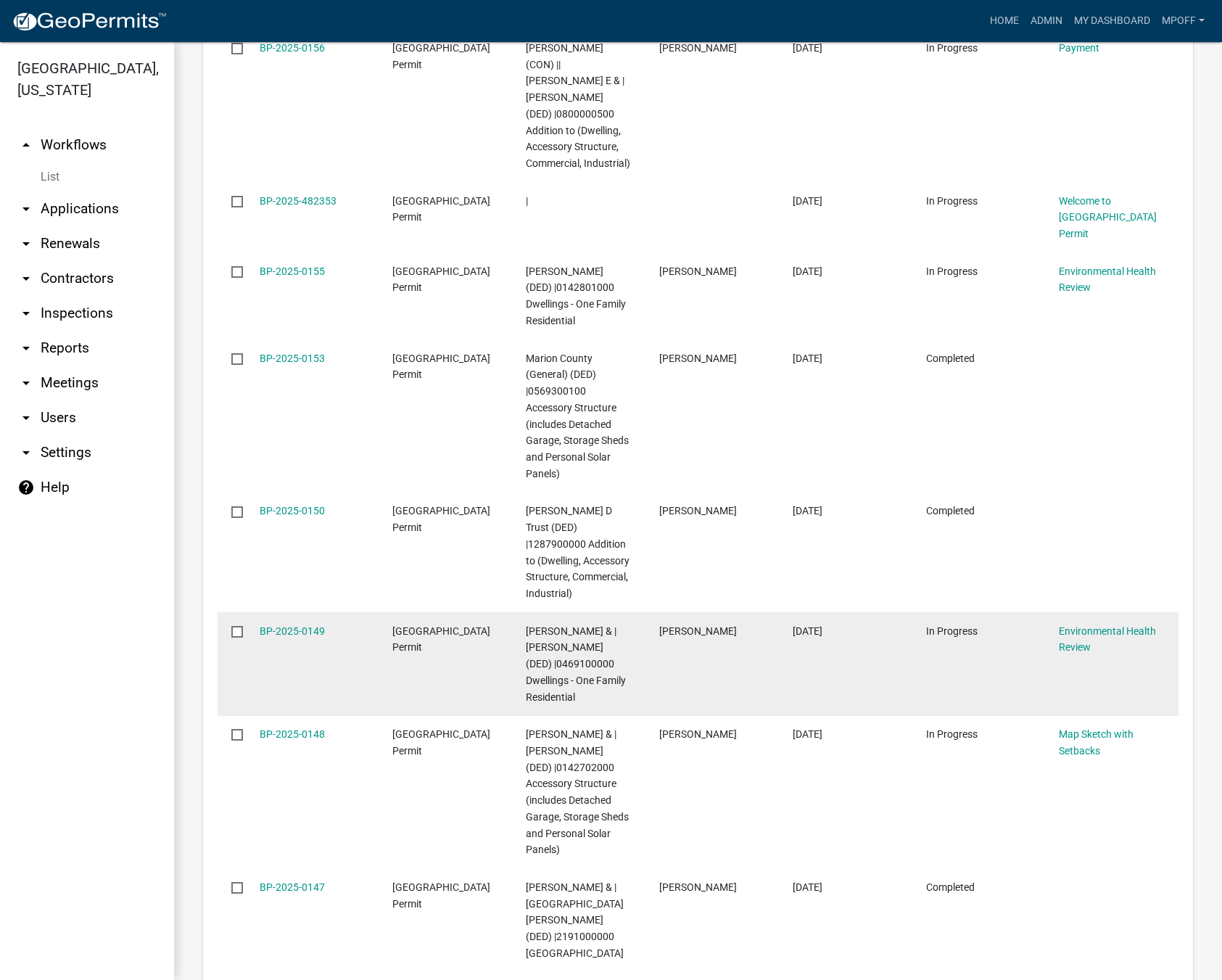
scroll to position [2321, 0]
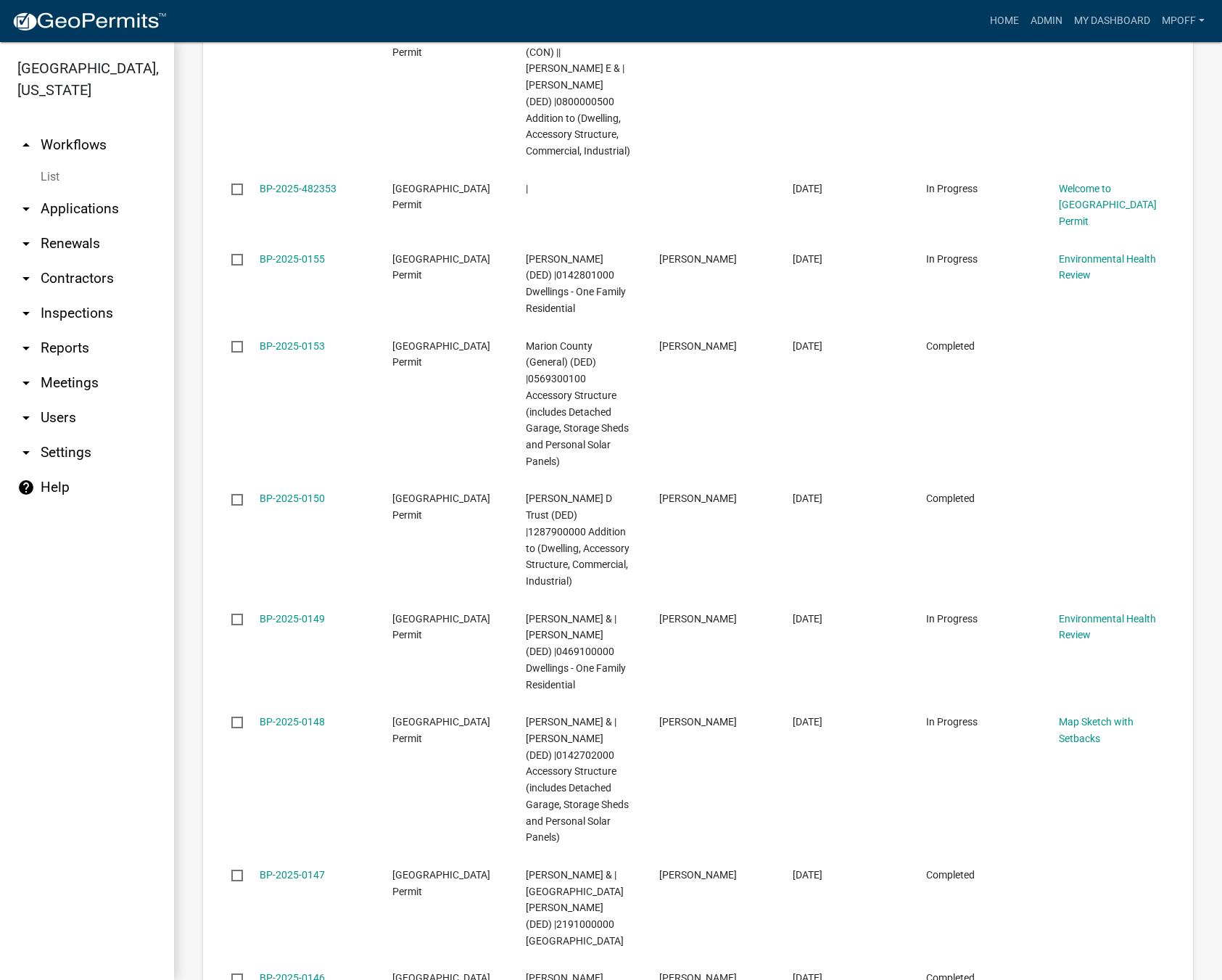
click at [48, 162] on link "List" at bounding box center [87, 177] width 174 height 29
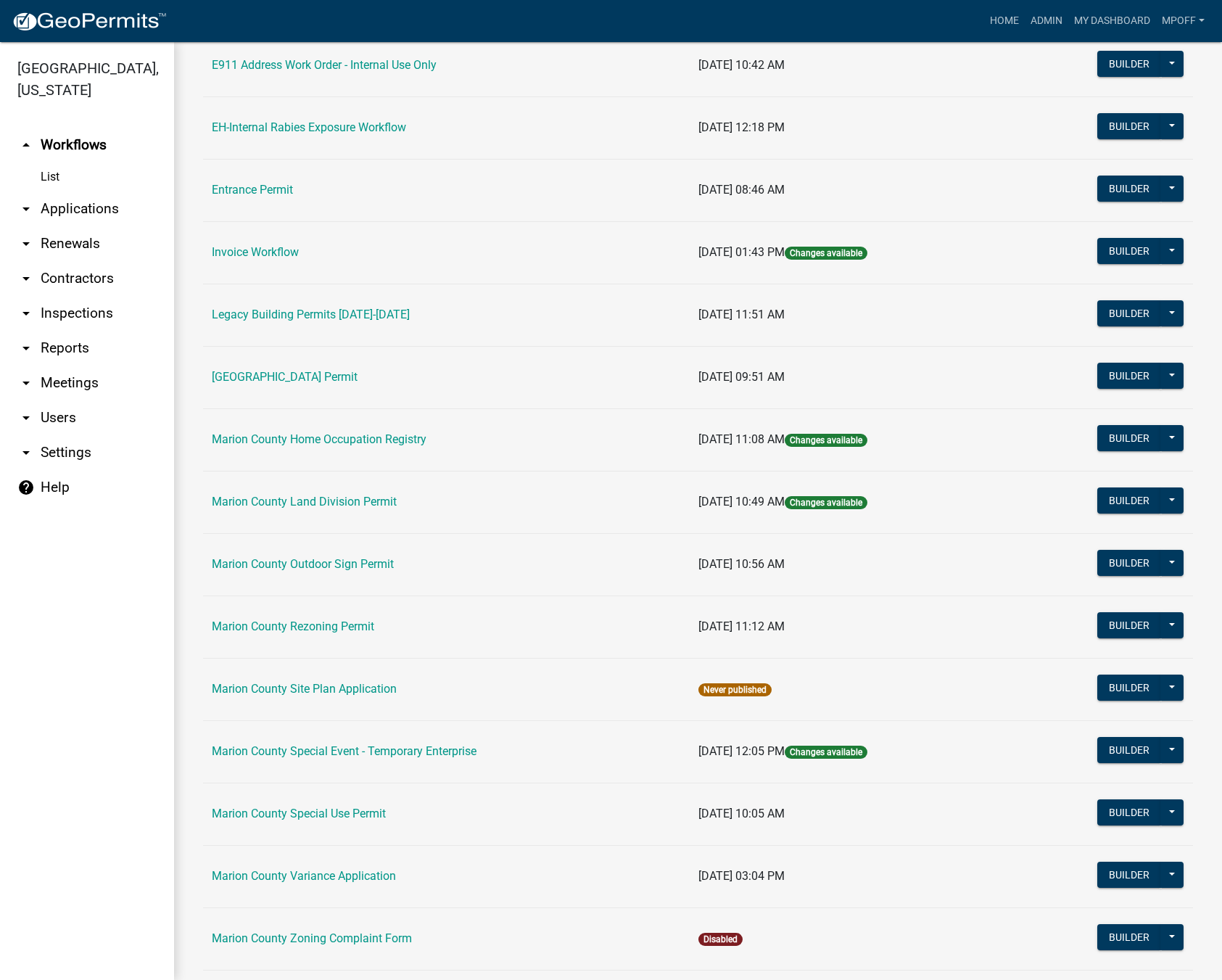
scroll to position [363, 0]
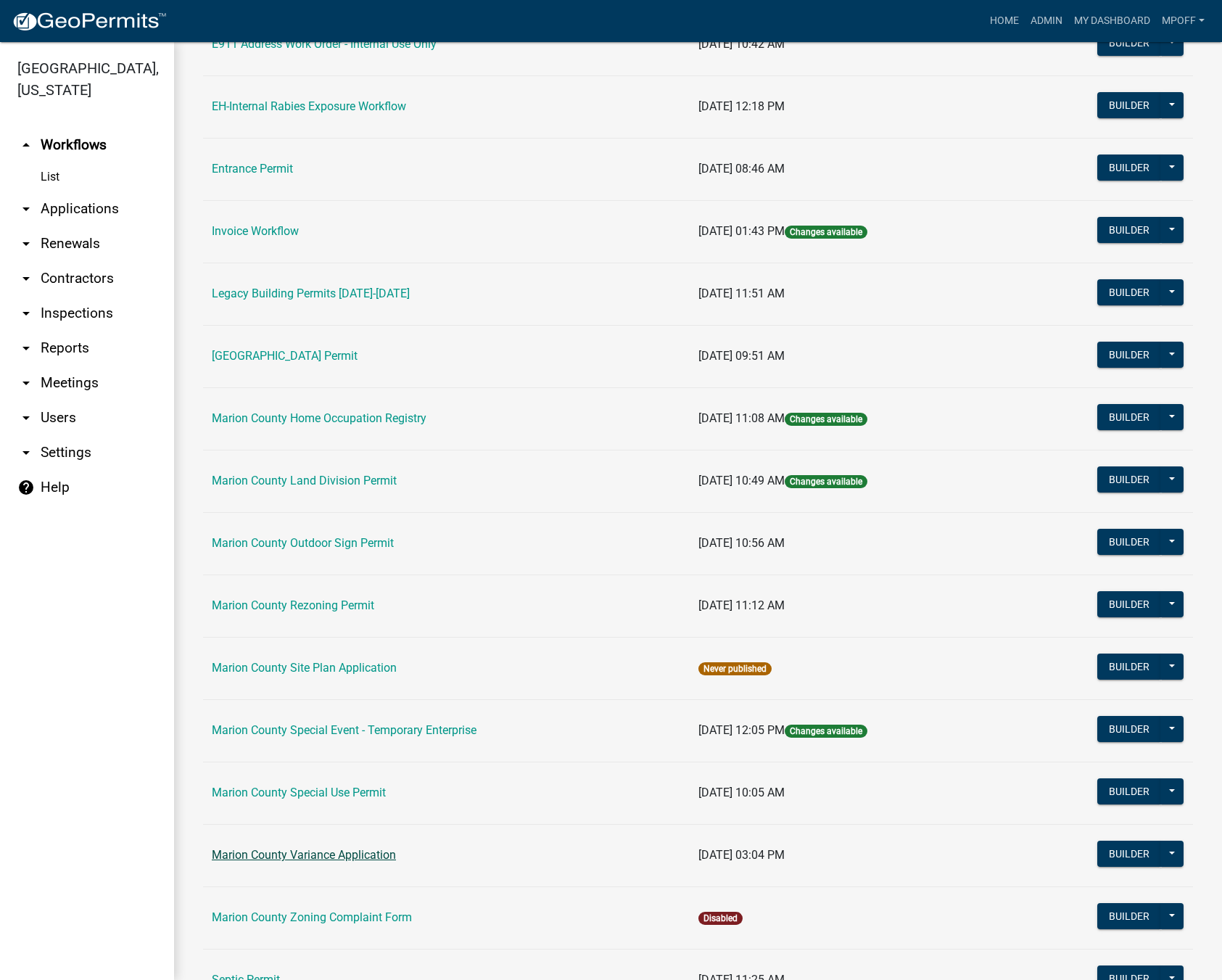
click at [317, 852] on link "Marion County Variance Application" at bounding box center [303, 854] width 185 height 13
